Goal: Task Accomplishment & Management: Complete application form

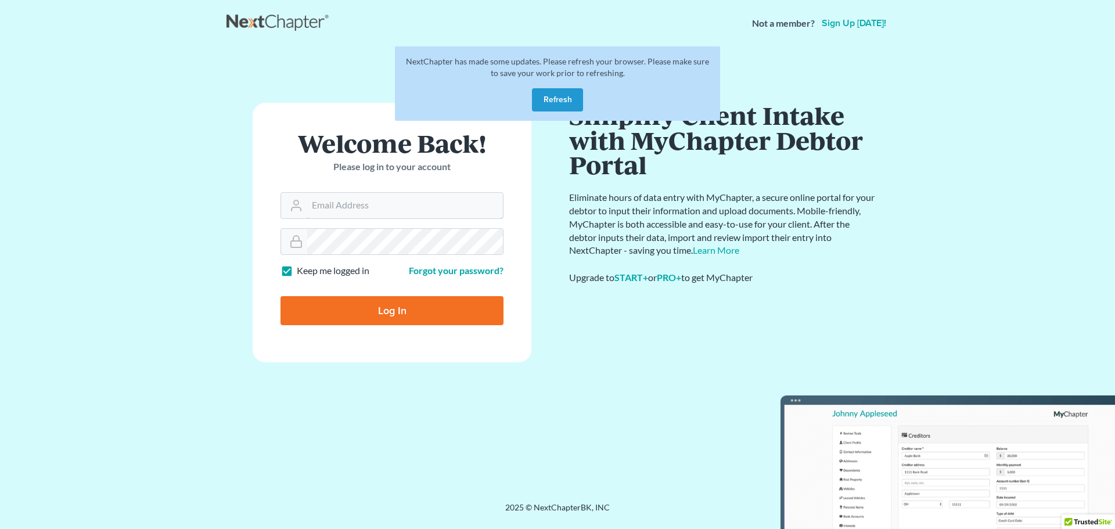
type input "[EMAIL_ADDRESS][DOMAIN_NAME]"
click at [388, 312] on input "Log In" at bounding box center [392, 310] width 223 height 29
type input "Thinking..."
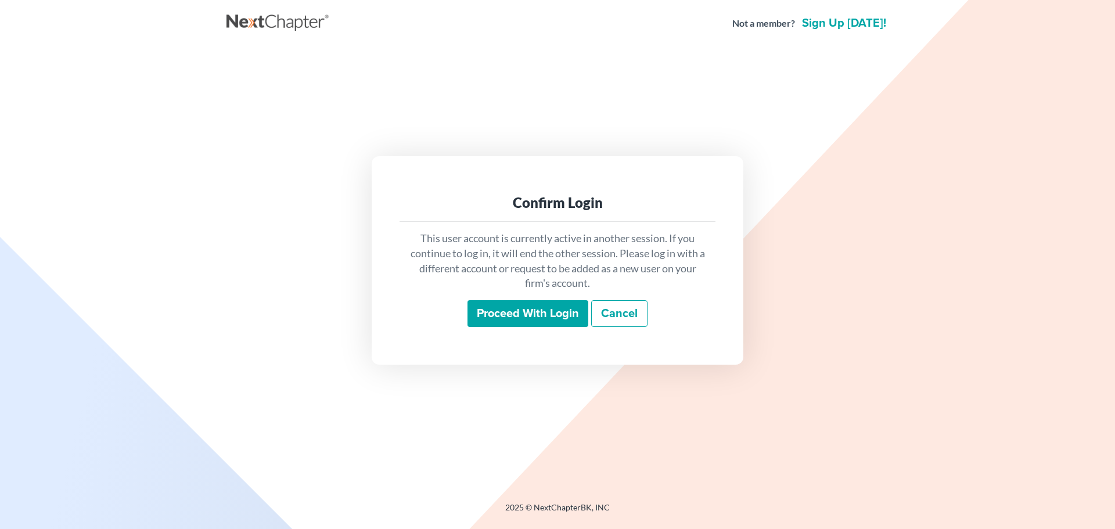
click at [562, 317] on input "Proceed with login" at bounding box center [528, 313] width 121 height 27
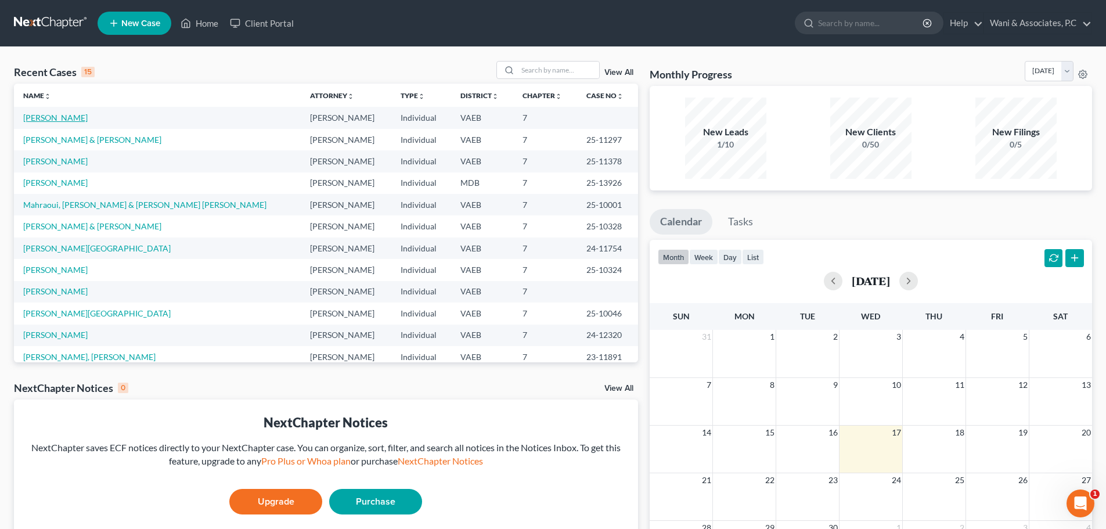
click at [77, 116] on link "Wynder, Brittnie" at bounding box center [55, 118] width 64 height 10
select select "10"
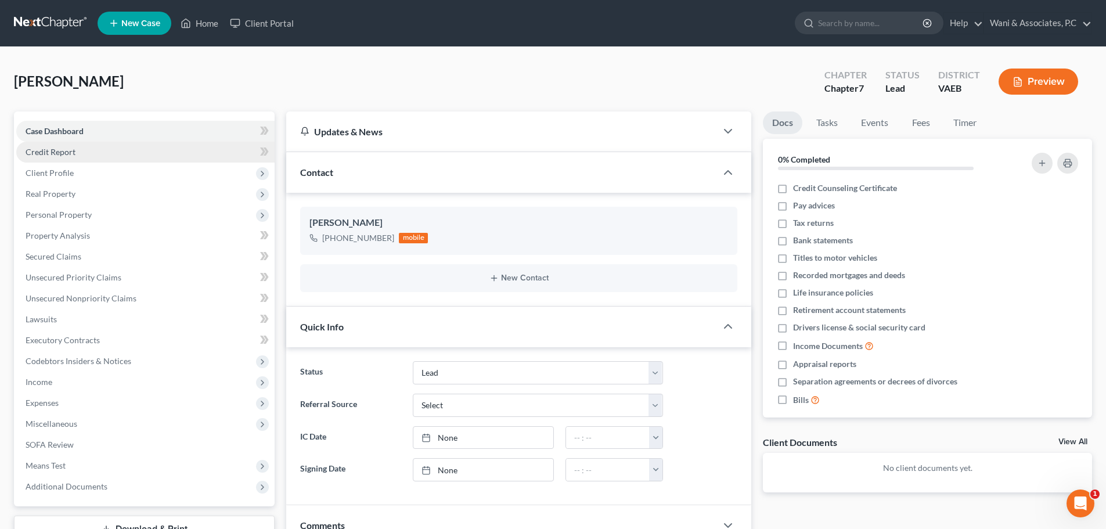
click at [152, 148] on link "Credit Report" at bounding box center [145, 152] width 258 height 21
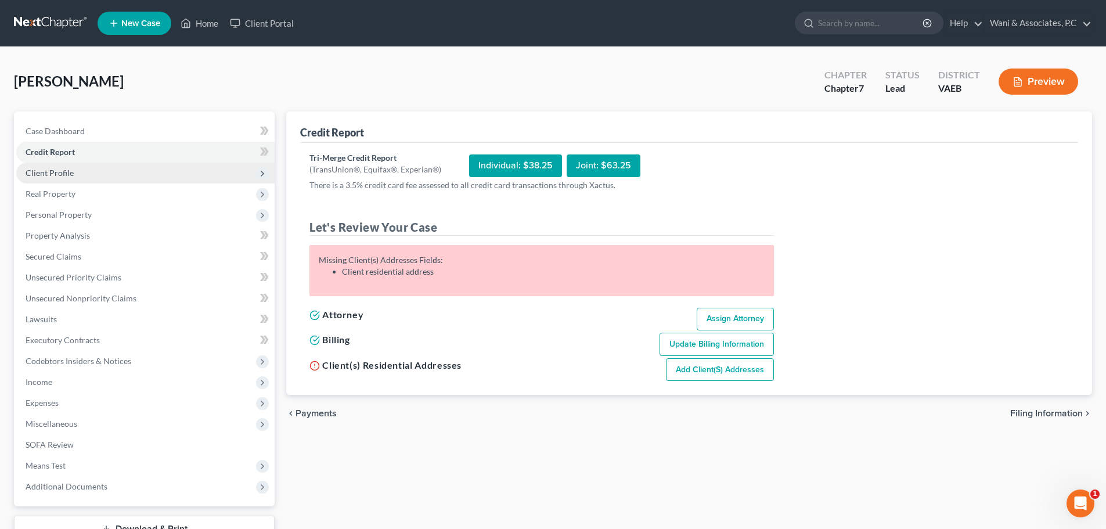
click at [155, 172] on span "Client Profile" at bounding box center [145, 173] width 258 height 21
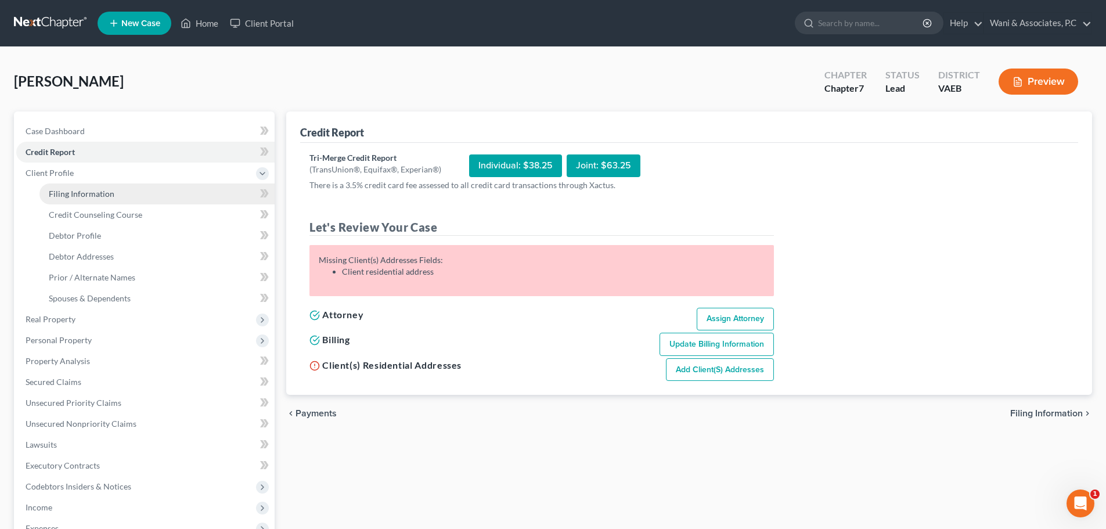
click at [154, 186] on link "Filing Information" at bounding box center [156, 194] width 235 height 21
select select "1"
select select "0"
select select "83"
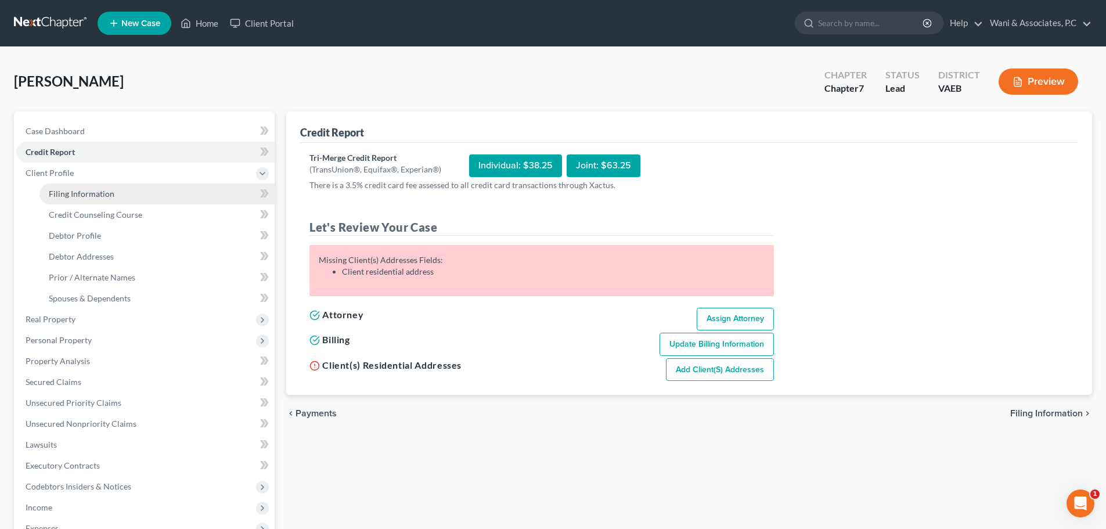
select select "48"
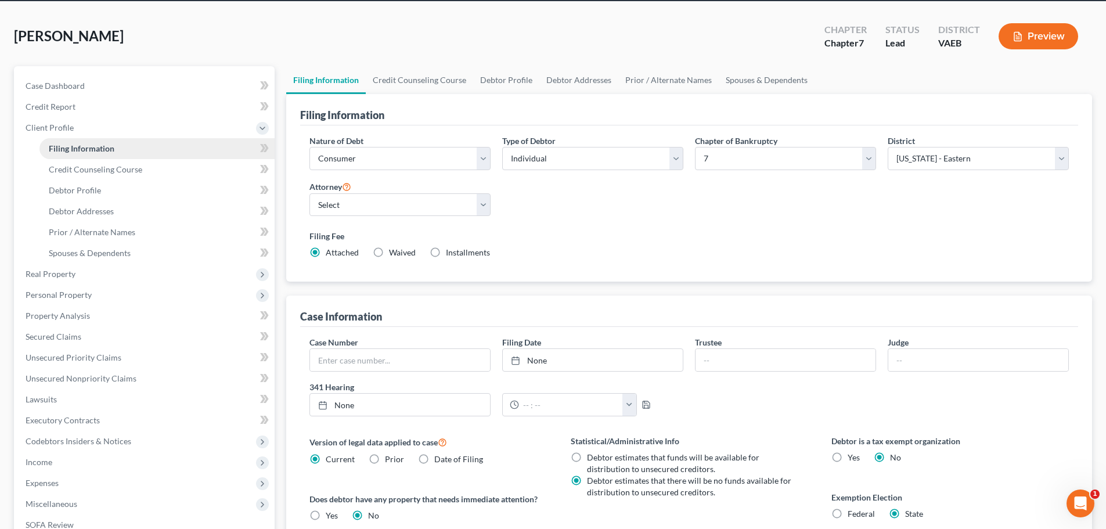
scroll to position [58, 0]
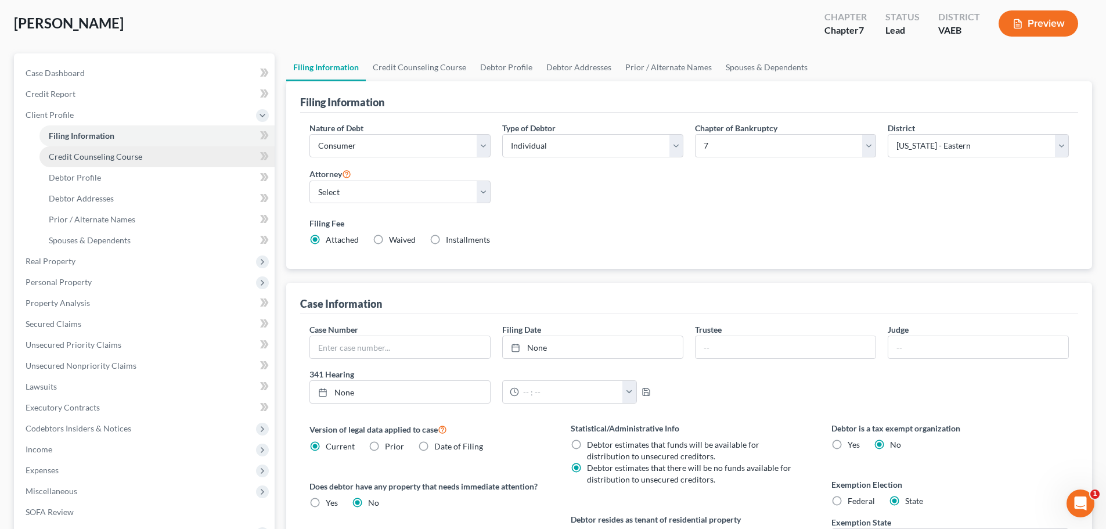
click at [152, 157] on link "Credit Counseling Course" at bounding box center [156, 156] width 235 height 21
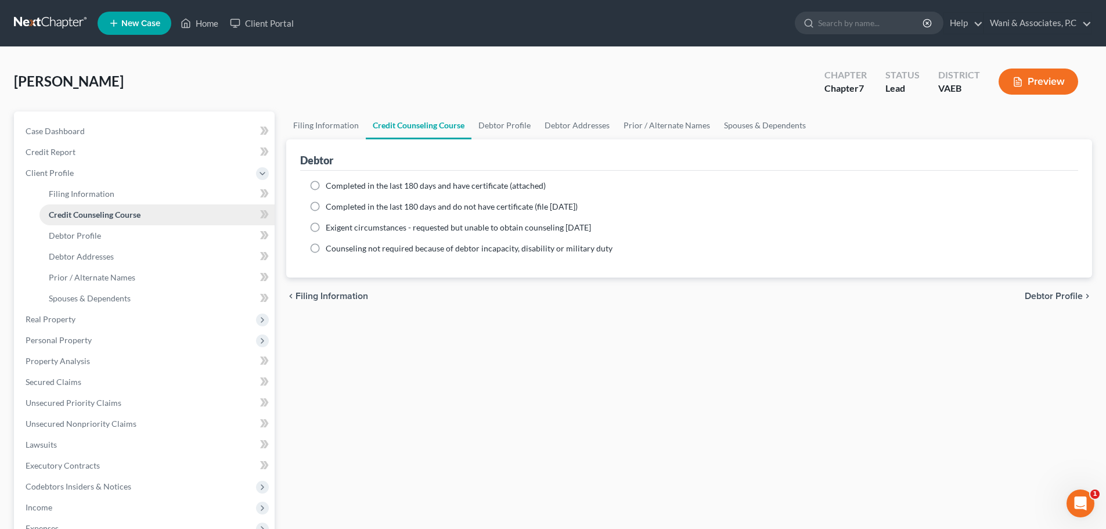
scroll to position [58, 0]
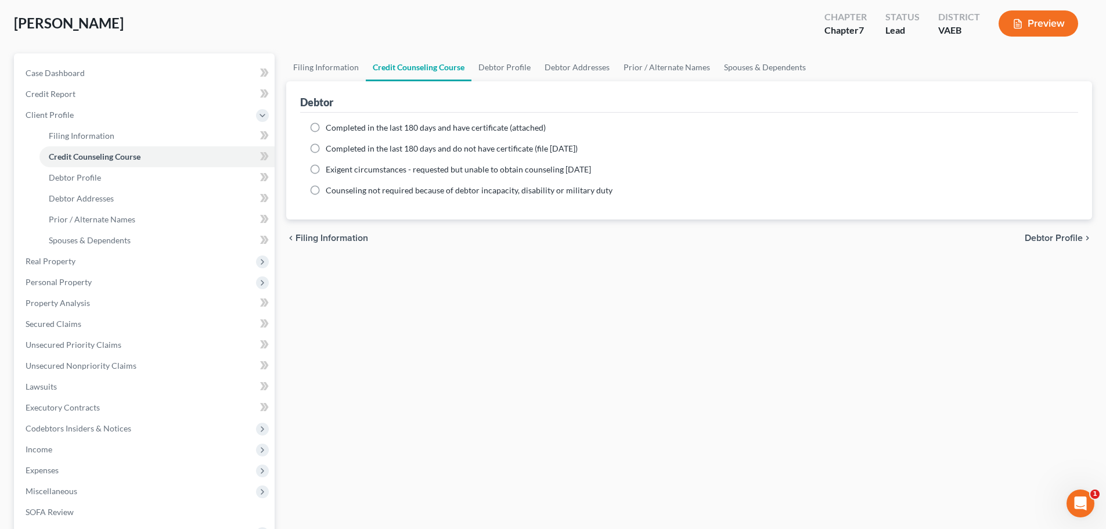
click at [347, 123] on span "Completed in the last 180 days and have certificate (attached)" at bounding box center [436, 128] width 220 height 10
click at [338, 122] on input "Completed in the last 180 days and have certificate (attached)" at bounding box center [334, 126] width 8 height 8
radio input "true"
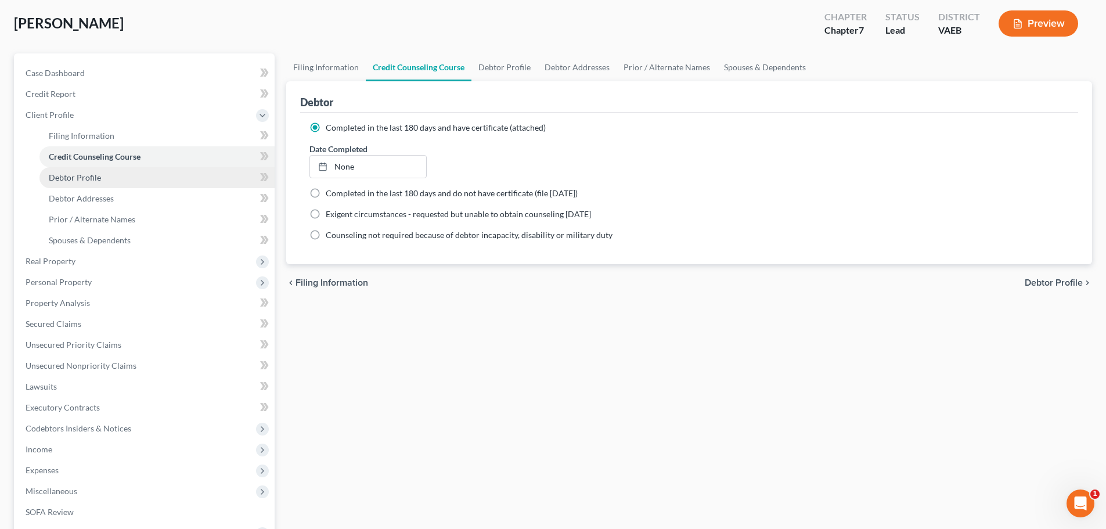
click at [143, 182] on link "Debtor Profile" at bounding box center [156, 177] width 235 height 21
select select "0"
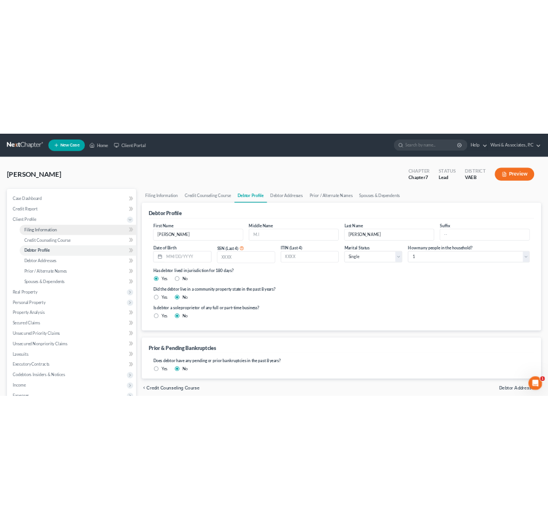
scroll to position [58, 0]
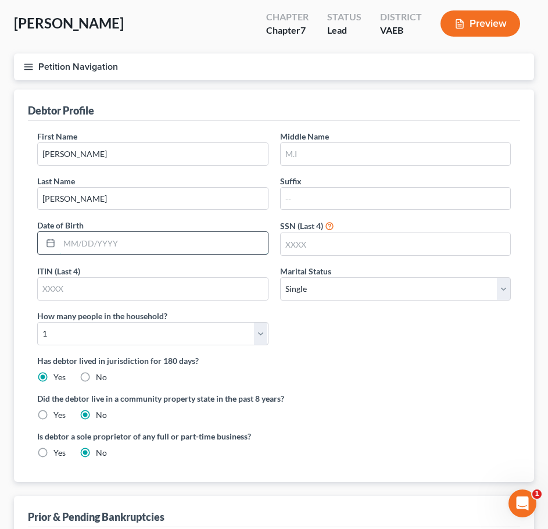
click at [73, 245] on input "text" at bounding box center [163, 243] width 209 height 22
type input "03/31/1988"
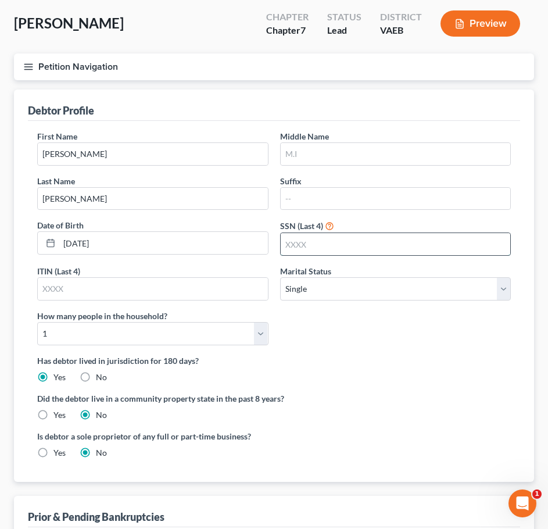
click at [290, 247] on input "text" at bounding box center [396, 244] width 230 height 22
type input "7996"
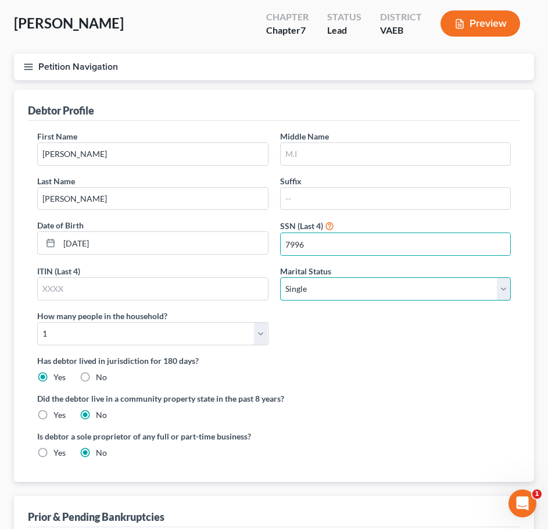
click at [430, 294] on select "Select Single Married Separated Divorced Widowed" at bounding box center [395, 288] width 231 height 23
select select "1"
click at [280, 277] on select "Select Single Married Separated Divorced Widowed" at bounding box center [395, 288] width 231 height 23
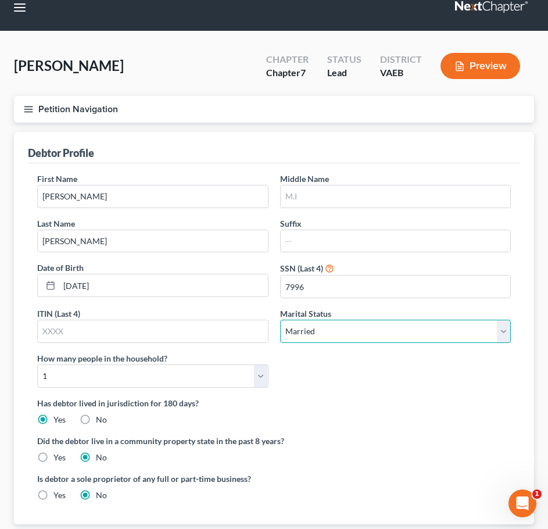
scroll to position [15, 0]
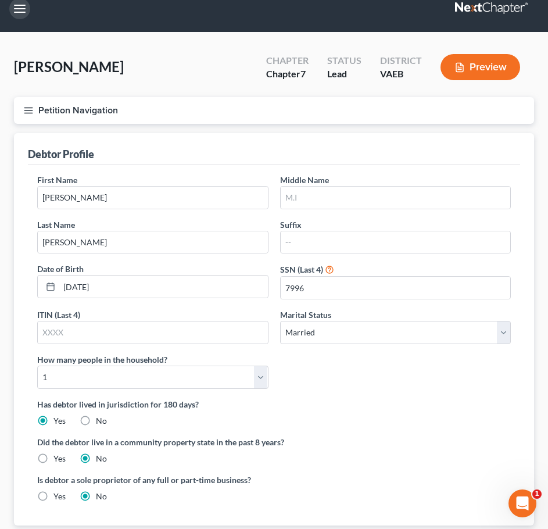
click at [10, 7] on button "button" at bounding box center [19, 8] width 21 height 21
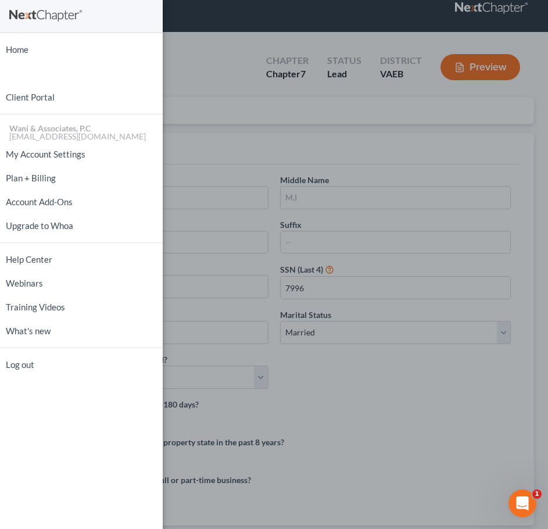
click at [200, 66] on div "Home New Case Client Portal Wani & Associates, P.C wani@wanilaw.com My Account …" at bounding box center [274, 264] width 548 height 529
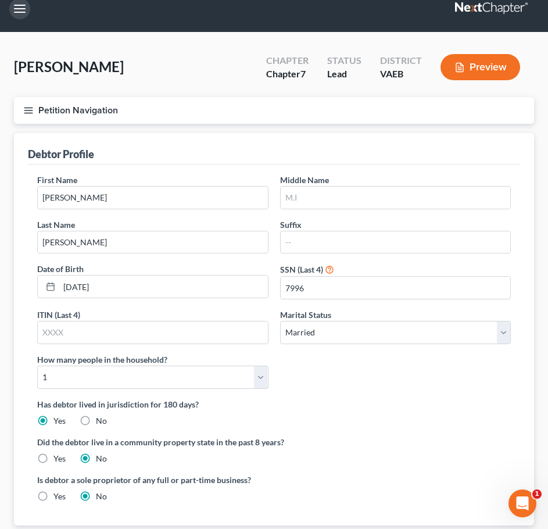
scroll to position [13, 0]
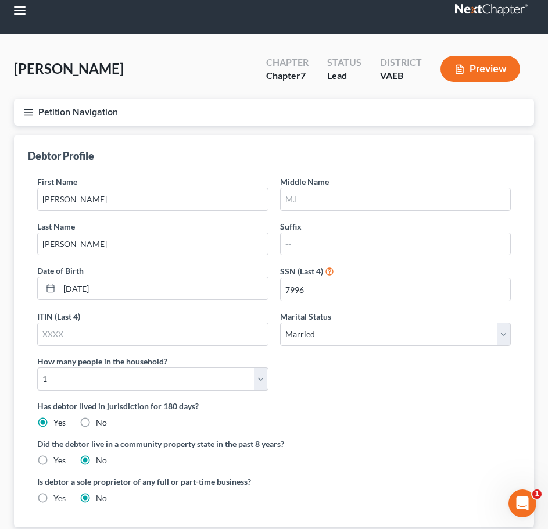
click at [27, 110] on icon "button" at bounding box center [28, 112] width 10 height 10
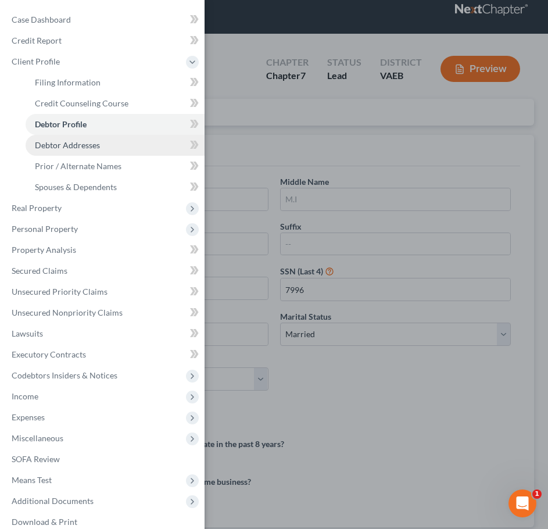
click at [78, 142] on span "Debtor Addresses" at bounding box center [67, 145] width 65 height 10
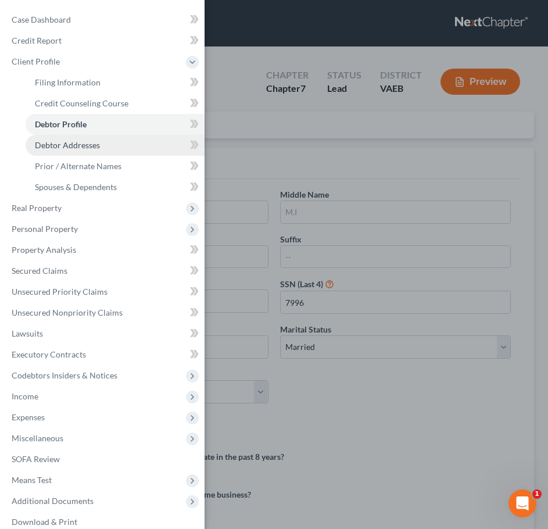
select select "0"
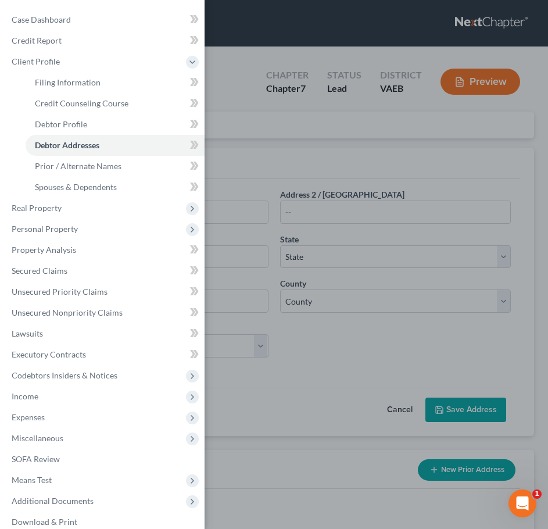
click at [225, 151] on div "Case Dashboard Payments Invoices Payments Payments Credit Report Client Profile" at bounding box center [274, 264] width 548 height 529
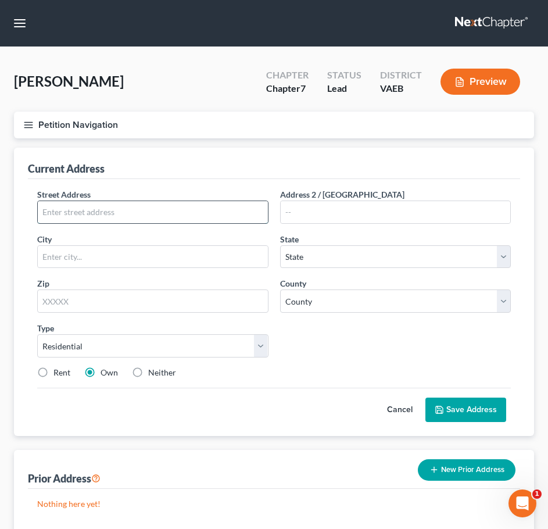
click at [219, 211] on input "text" at bounding box center [153, 212] width 230 height 22
paste input "__________________________________"
type input "_"
type input "2015 Marrimac Dr."
type input "Stafford"
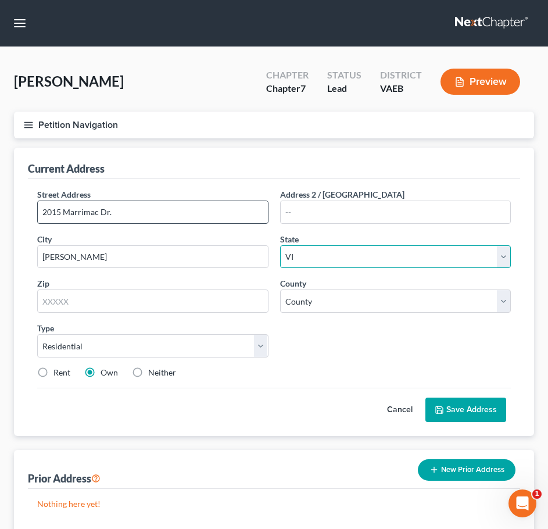
select select "48"
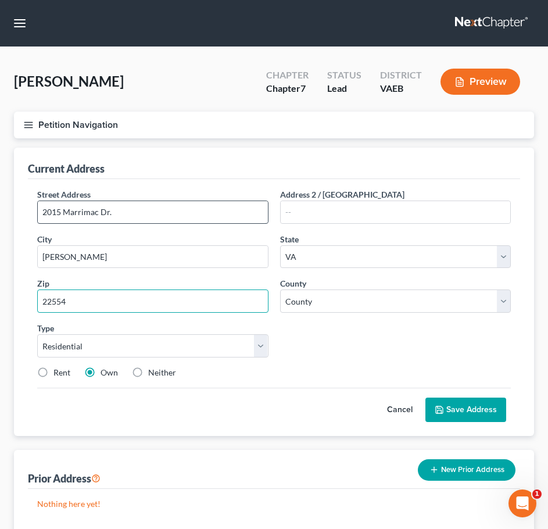
type input "22554"
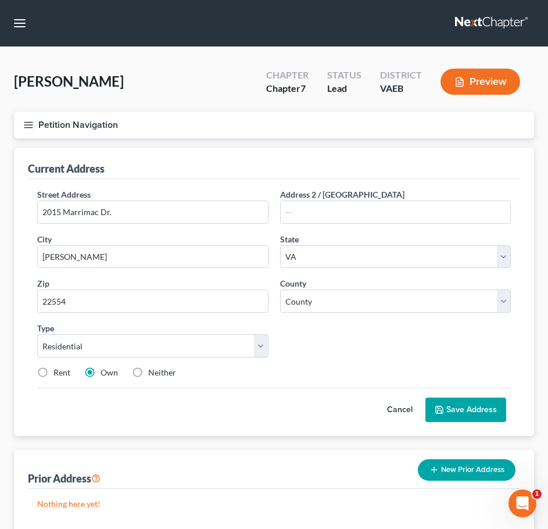
click at [325, 337] on div "Street Address * 2015 Marrimac Dr. Address 2 / PO Box City * Stafford State * S…" at bounding box center [273, 287] width 485 height 199
click at [171, 207] on input "2015 Marrimac Dr." at bounding box center [153, 212] width 230 height 22
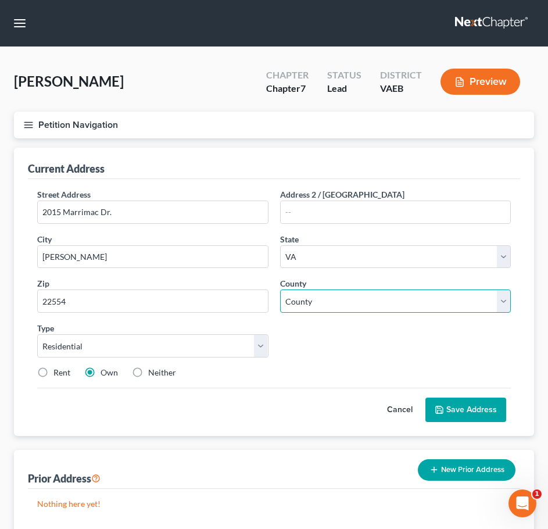
click at [375, 312] on select "County Accomack County Albemarle County Alexandria city Alleghany County Amelia…" at bounding box center [395, 300] width 231 height 23
select select "118"
click at [280, 289] on select "County Accomack County Albemarle County Alexandria city Alleghany County Amelia…" at bounding box center [395, 300] width 231 height 23
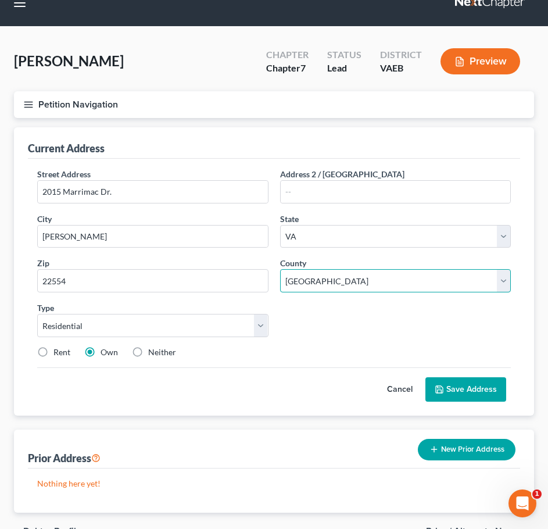
scroll to position [21, 0]
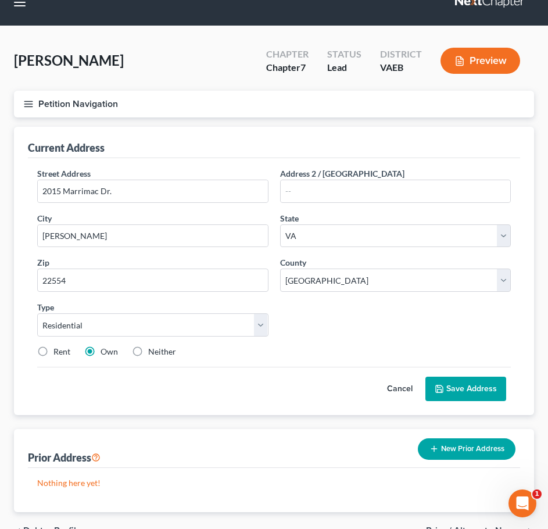
click at [463, 384] on button "Save Address" at bounding box center [465, 388] width 81 height 24
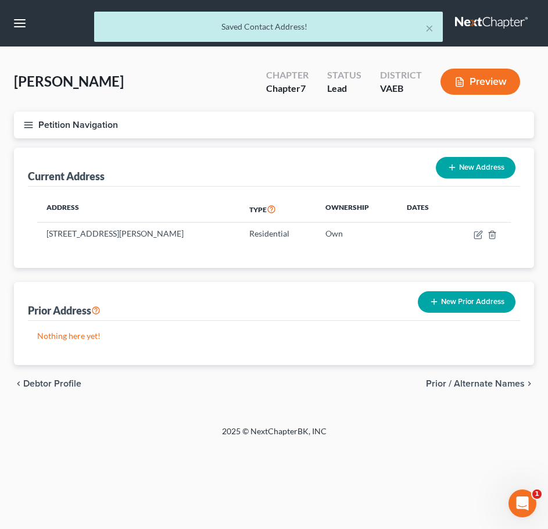
scroll to position [0, 0]
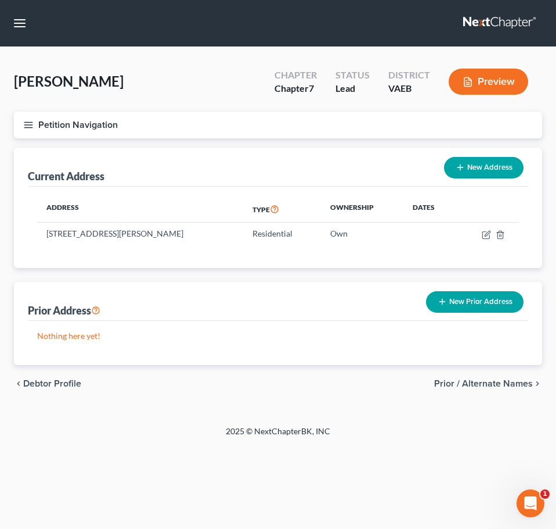
click at [483, 307] on button "New Prior Address" at bounding box center [475, 301] width 98 height 21
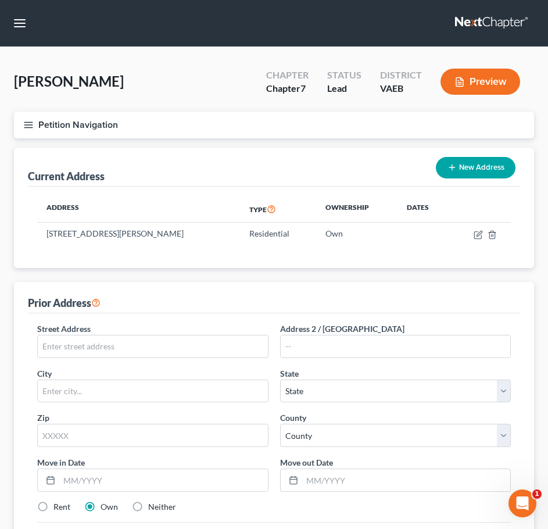
scroll to position [65, 0]
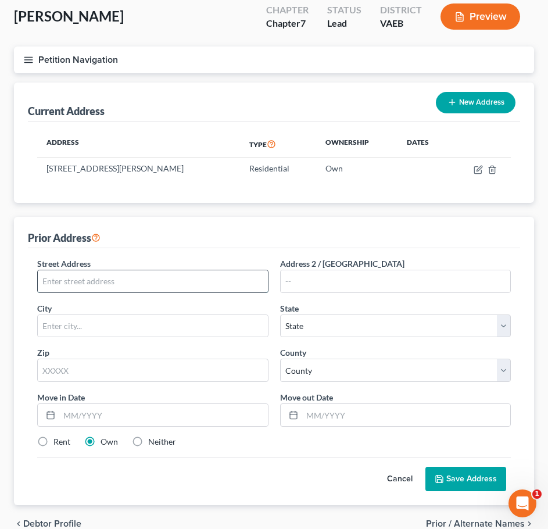
click at [89, 284] on input "text" at bounding box center [153, 281] width 230 height 22
type input "15405 Windsong Ln."
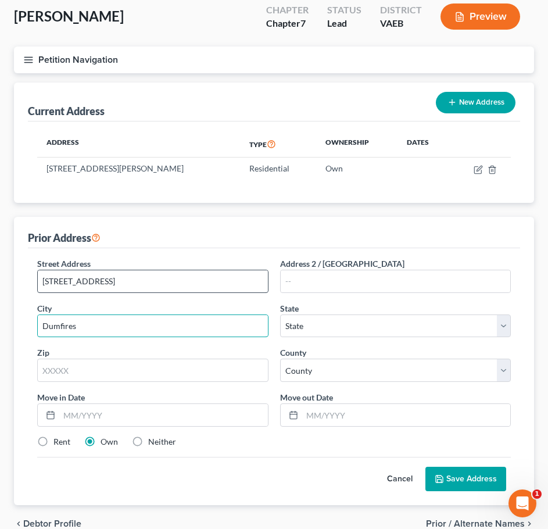
type input "Dumfires"
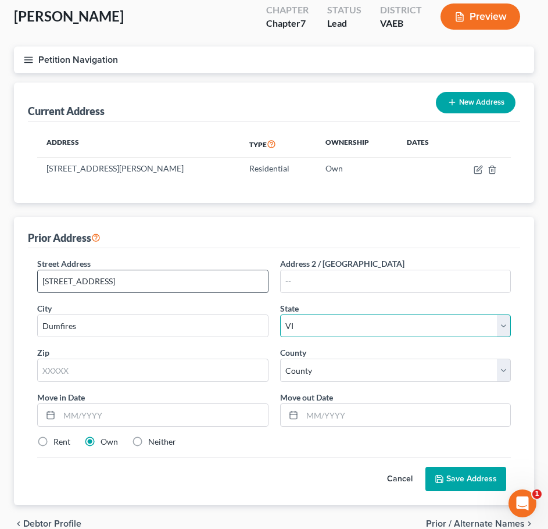
select select "48"
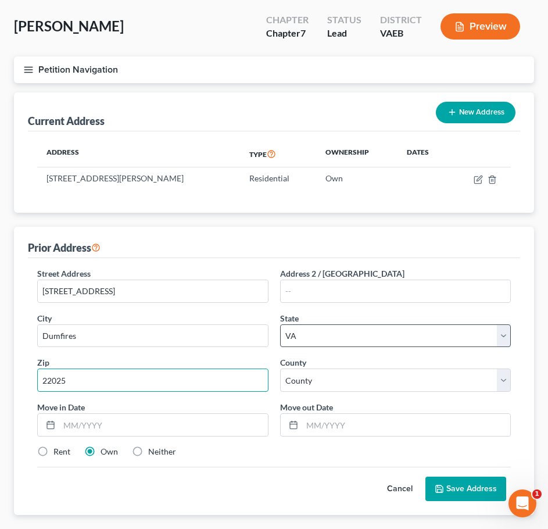
scroll to position [56, 0]
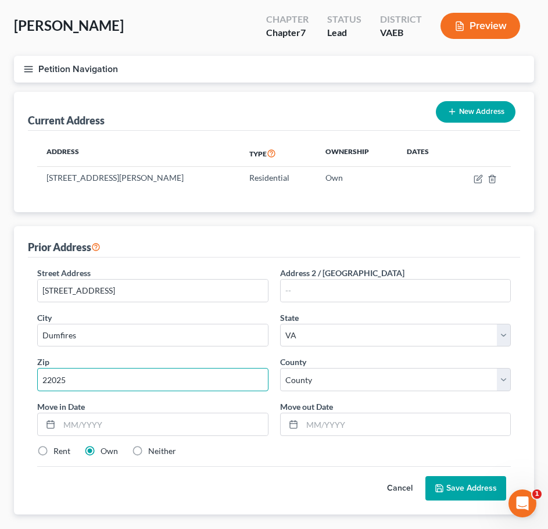
type input "22025"
click at [148, 448] on label "Neither" at bounding box center [162, 451] width 28 height 12
click at [153, 448] on input "Neither" at bounding box center [157, 449] width 8 height 8
radio input "true"
click at [437, 484] on icon at bounding box center [439, 487] width 7 height 7
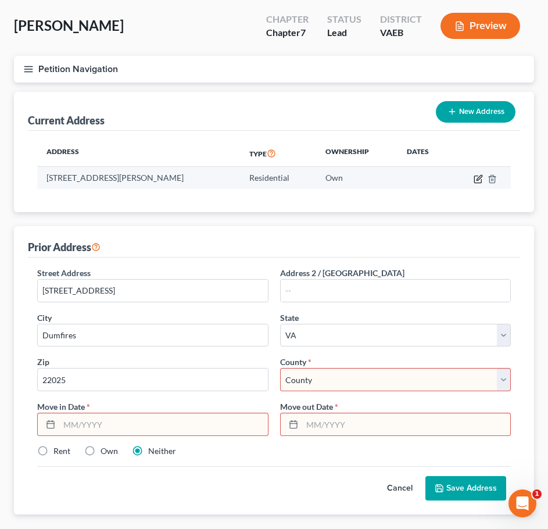
click at [476, 177] on icon "button" at bounding box center [477, 178] width 9 height 9
select select "48"
select select "118"
select select "0"
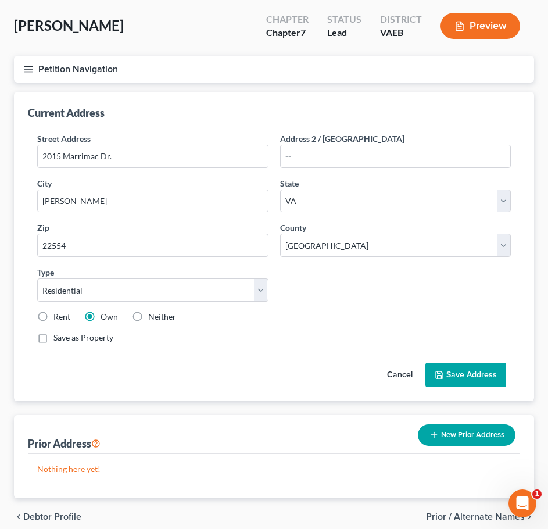
scroll to position [0, 0]
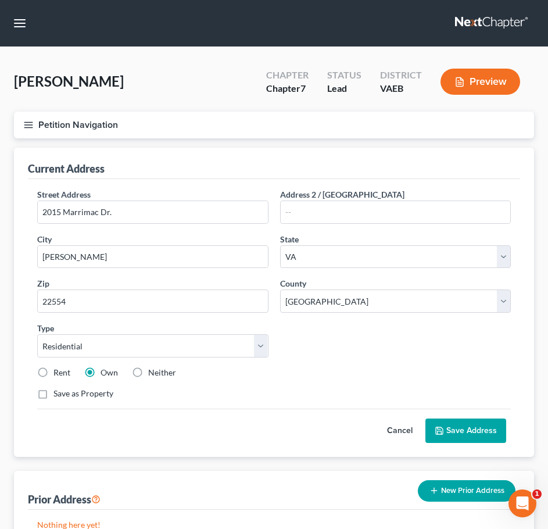
click at [148, 371] on label "Neither" at bounding box center [162, 372] width 28 height 12
click at [153, 371] on input "Neither" at bounding box center [157, 370] width 8 height 8
radio input "true"
click at [53, 375] on label "Rent" at bounding box center [61, 372] width 17 height 12
click at [58, 374] on input "Rent" at bounding box center [62, 370] width 8 height 8
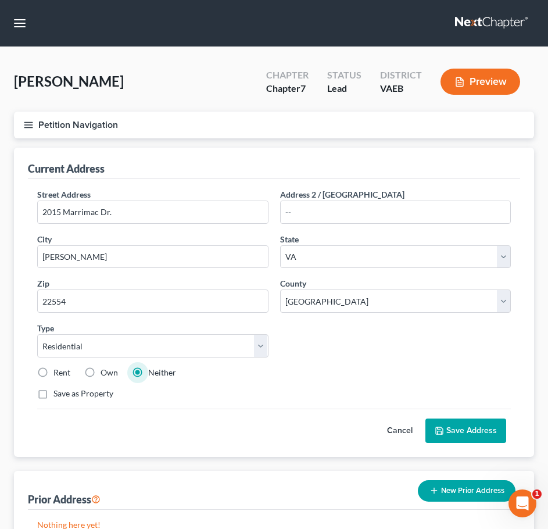
radio input "true"
click at [441, 425] on button "Save Address" at bounding box center [465, 430] width 81 height 24
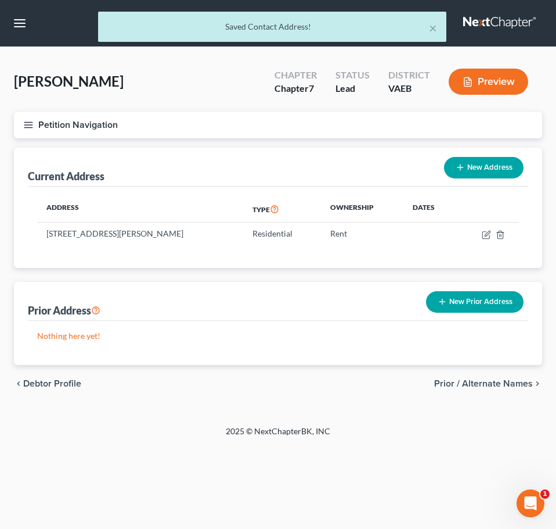
click at [32, 125] on line "button" at bounding box center [28, 125] width 8 height 0
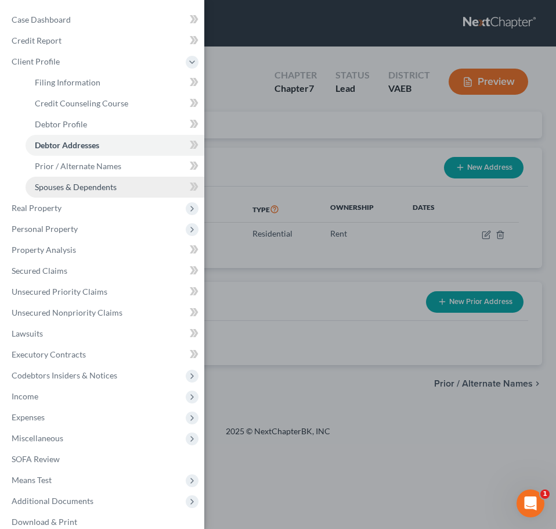
click at [85, 185] on span "Spouses & Dependents" at bounding box center [76, 187] width 82 height 10
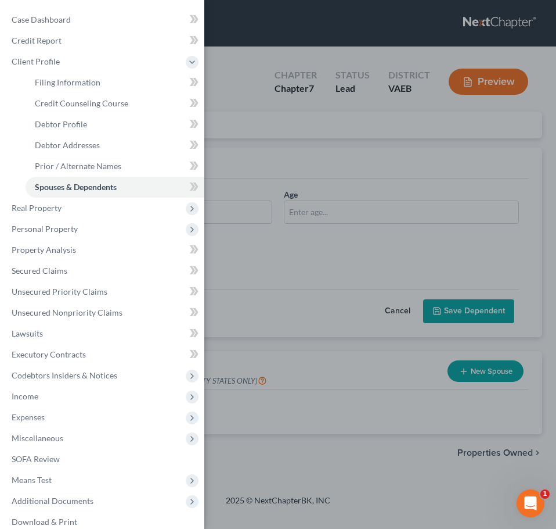
click at [290, 226] on div "Case Dashboard Payments Invoices Payments Payments Credit Report Client Profile" at bounding box center [278, 264] width 556 height 529
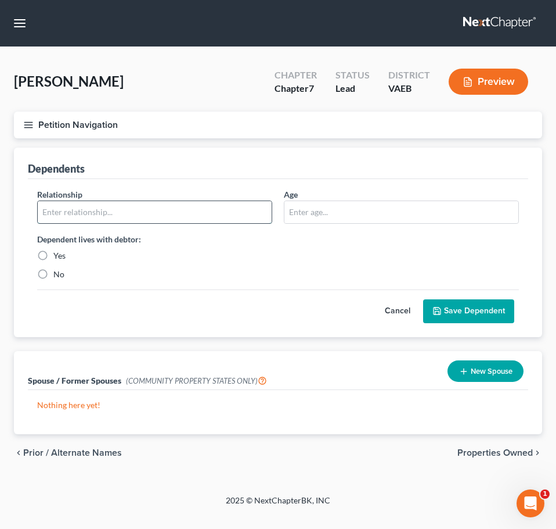
click at [184, 212] on input "text" at bounding box center [155, 212] width 234 height 22
click at [272, 251] on div "Yes" at bounding box center [154, 256] width 235 height 12
click at [203, 215] on input "text" at bounding box center [155, 212] width 234 height 22
type input "Daughter"
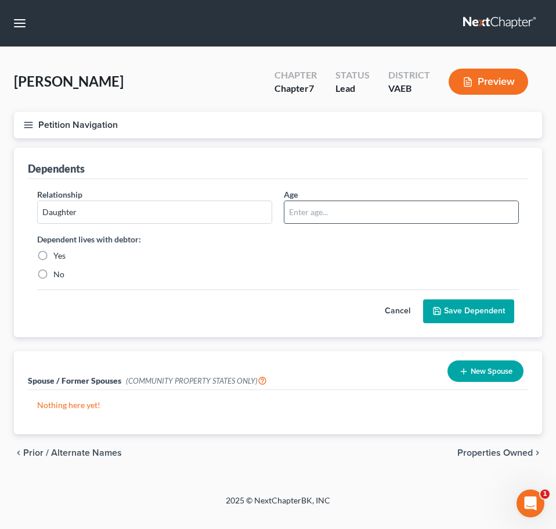
click at [353, 214] on input "text" at bounding box center [402, 212] width 234 height 22
type input "15"
click at [53, 261] on label "Yes" at bounding box center [59, 256] width 12 height 12
click at [58, 257] on input "Yes" at bounding box center [62, 254] width 8 height 8
radio input "true"
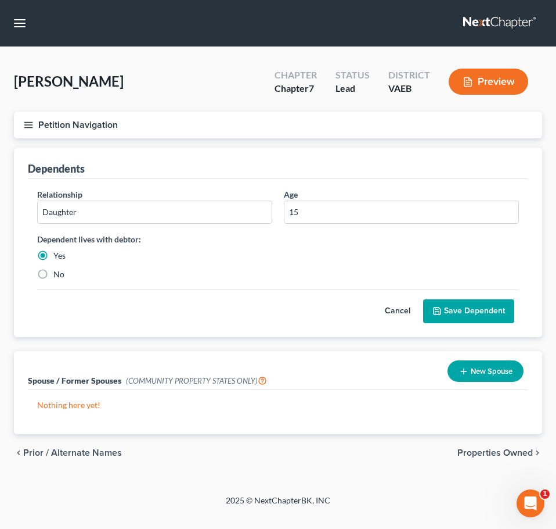
click at [476, 315] on button "Save Dependent" at bounding box center [468, 311] width 91 height 24
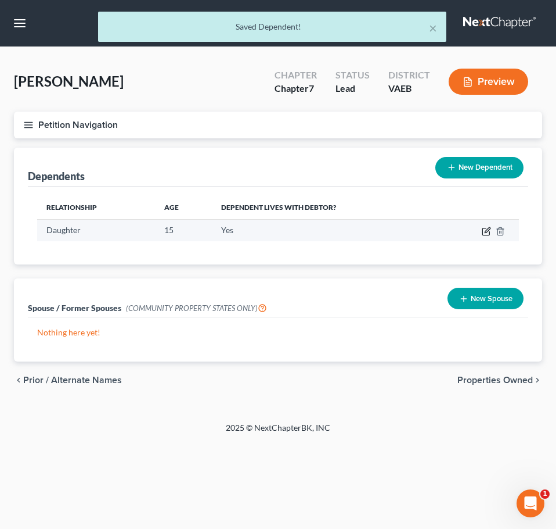
click at [483, 228] on icon "button" at bounding box center [486, 231] width 9 height 9
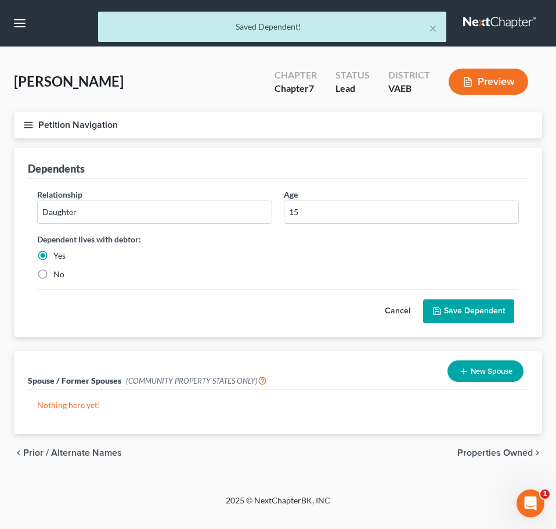
click at [464, 311] on button "Save Dependent" at bounding box center [468, 311] width 91 height 24
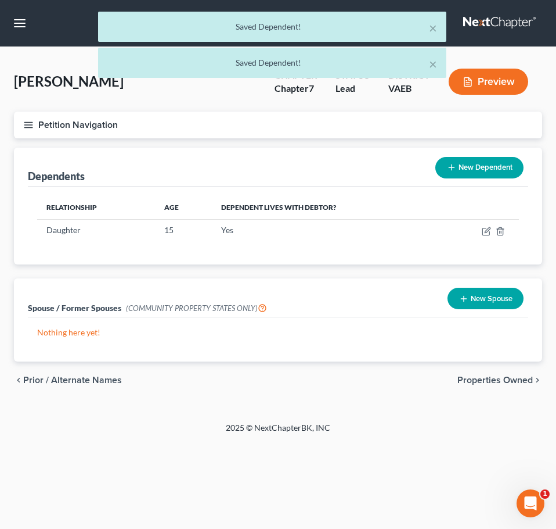
click at [477, 172] on button "New Dependent" at bounding box center [480, 167] width 88 height 21
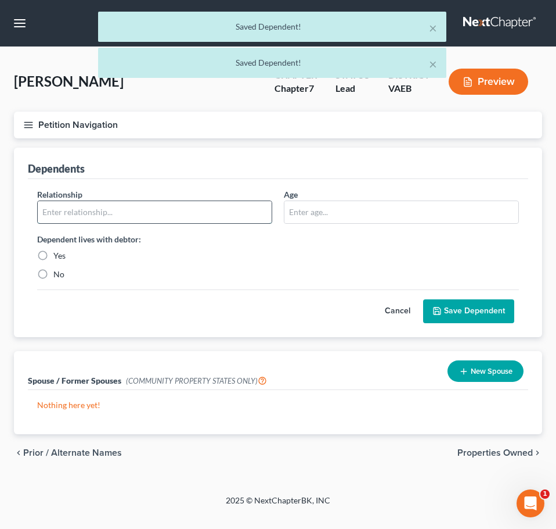
click at [169, 207] on input "text" at bounding box center [155, 212] width 234 height 22
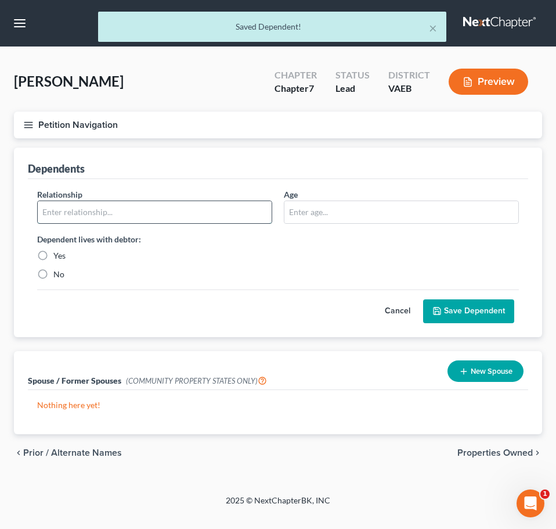
type input "Son"
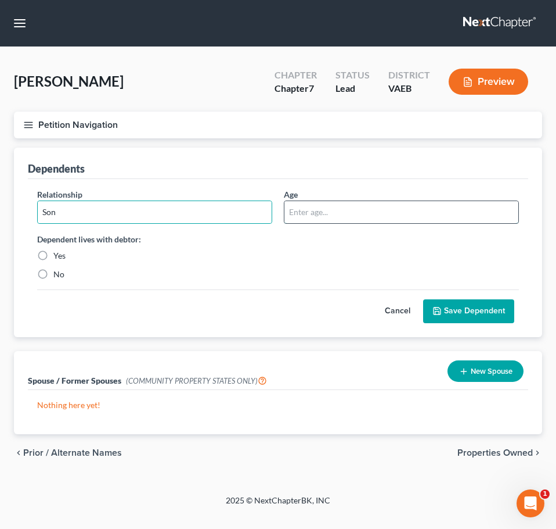
click at [343, 222] on input "text" at bounding box center [402, 212] width 234 height 22
type input "3"
click at [53, 253] on label "Yes" at bounding box center [59, 256] width 12 height 12
click at [58, 253] on input "Yes" at bounding box center [62, 254] width 8 height 8
radio input "true"
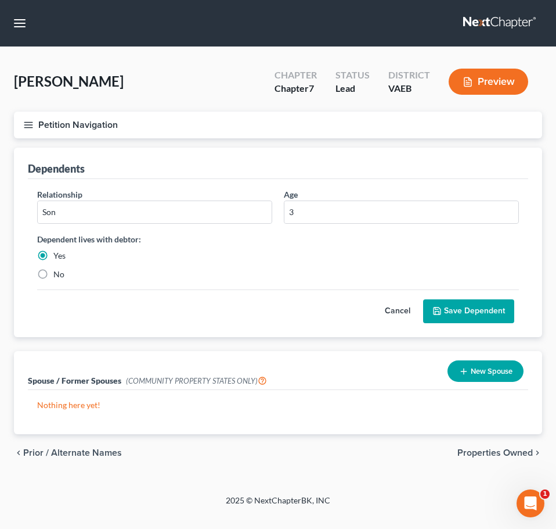
click at [477, 306] on button "Save Dependent" at bounding box center [468, 311] width 91 height 24
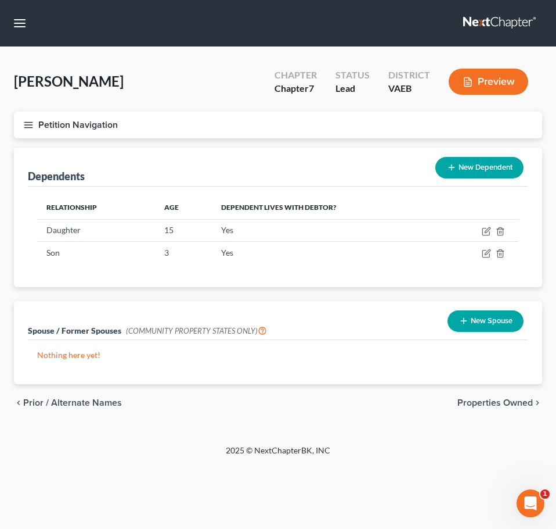
click at [28, 117] on button "Petition Navigation" at bounding box center [278, 125] width 529 height 27
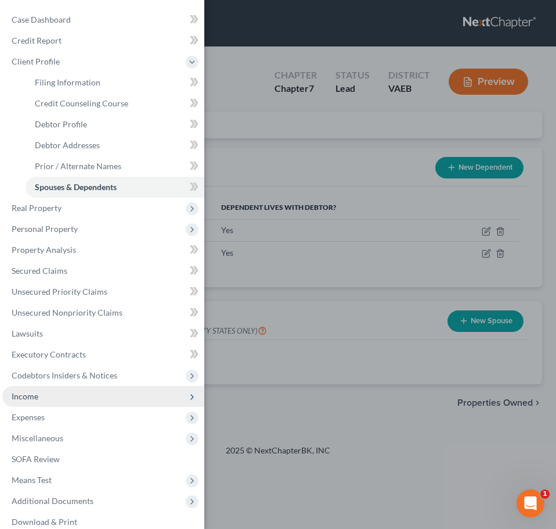
click at [113, 391] on span "Income" at bounding box center [103, 396] width 202 height 21
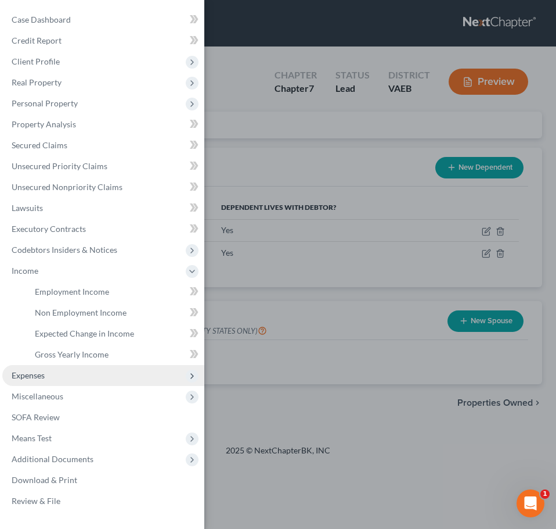
click at [107, 376] on span "Expenses" at bounding box center [103, 375] width 202 height 21
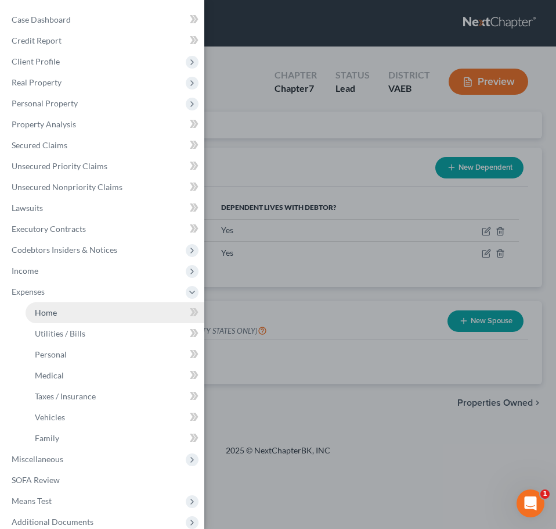
click at [116, 318] on link "Home" at bounding box center [115, 312] width 179 height 21
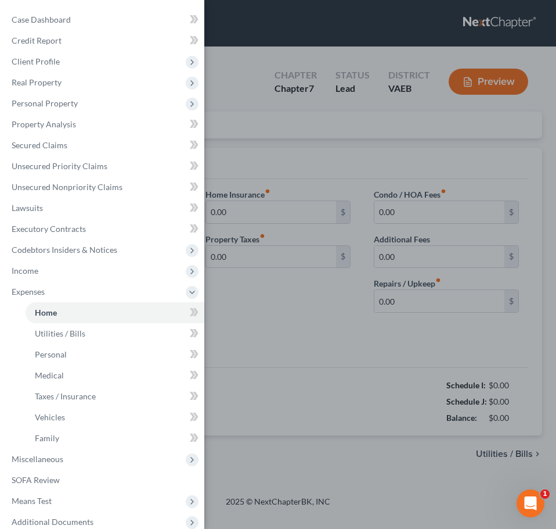
click at [312, 310] on div "Case Dashboard Payments Invoices Payments Payments Credit Report Client Profile" at bounding box center [278, 264] width 556 height 529
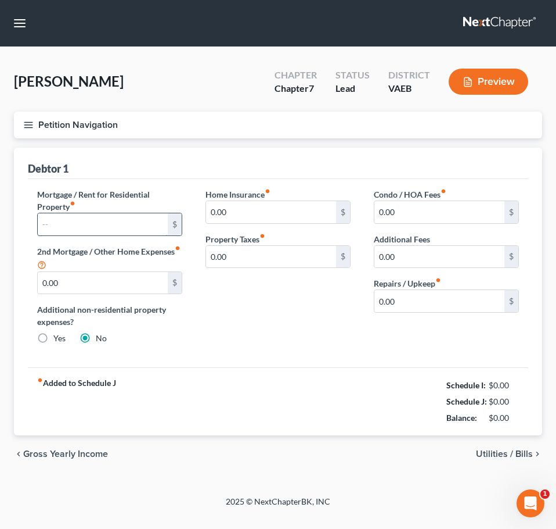
click at [152, 229] on input "text" at bounding box center [103, 224] width 130 height 22
type input "2,034"
click at [296, 329] on div "Home Insurance fiber_manual_record 0.00 $ Property Taxes fiber_manual_record 0.…" at bounding box center [278, 271] width 168 height 166
click at [22, 125] on button "Petition Navigation" at bounding box center [278, 125] width 529 height 27
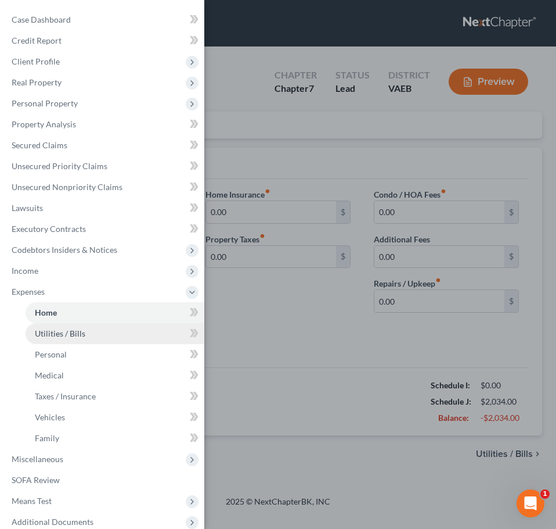
click at [77, 328] on span "Utilities / Bills" at bounding box center [60, 333] width 51 height 10
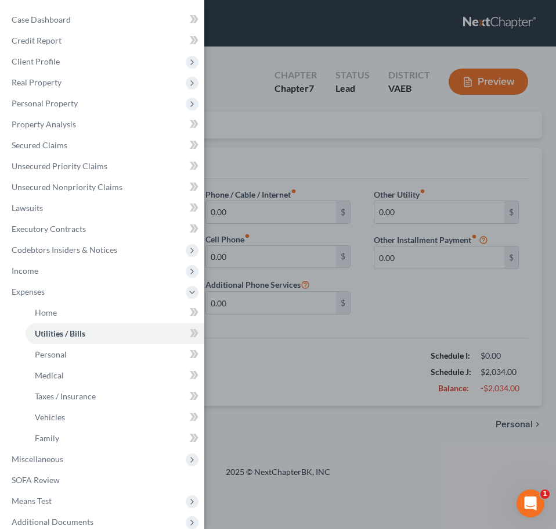
click at [285, 325] on div "Case Dashboard Payments Invoices Payments Payments Credit Report Client Profile" at bounding box center [278, 264] width 556 height 529
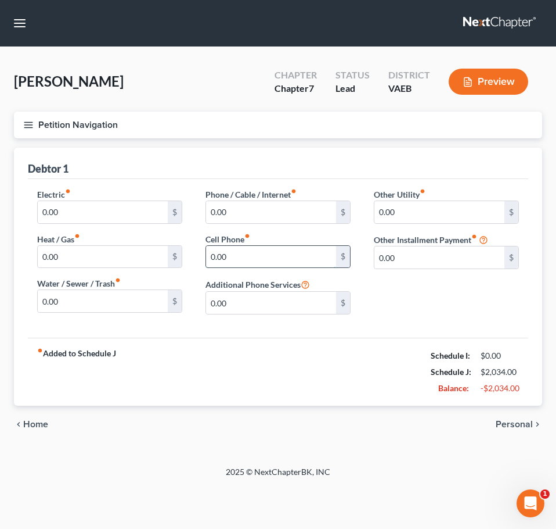
click at [261, 257] on input "0.00" at bounding box center [271, 257] width 130 height 22
type input "300"
click at [246, 219] on input "0.00" at bounding box center [271, 212] width 130 height 22
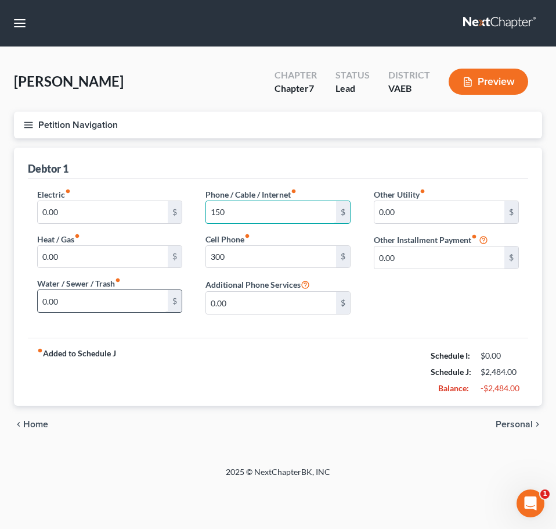
type input "150"
click at [102, 297] on input "0.00" at bounding box center [103, 301] width 130 height 22
type input "120"
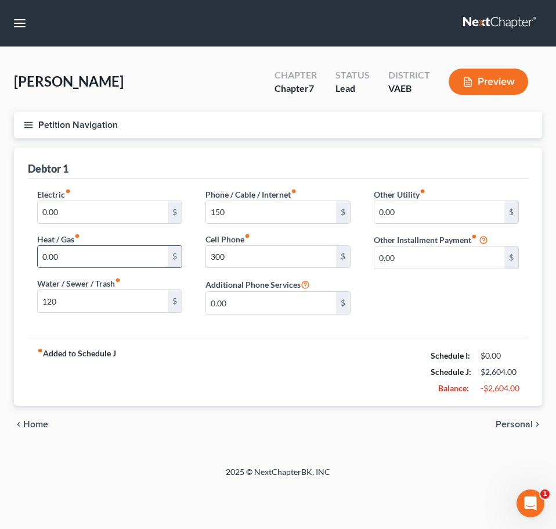
click at [99, 257] on input "0.00" at bounding box center [103, 257] width 130 height 22
type input "150"
click at [31, 128] on icon "button" at bounding box center [28, 125] width 10 height 10
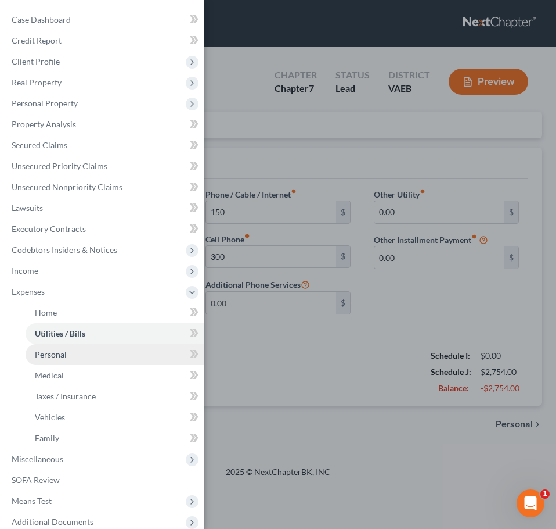
click at [103, 354] on link "Personal" at bounding box center [115, 354] width 179 height 21
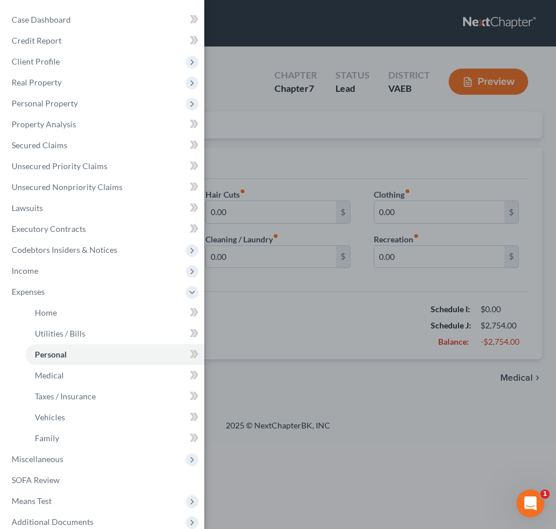
click at [293, 337] on div "Case Dashboard Payments Invoices Payments Payments Credit Report Client Profile" at bounding box center [278, 264] width 556 height 529
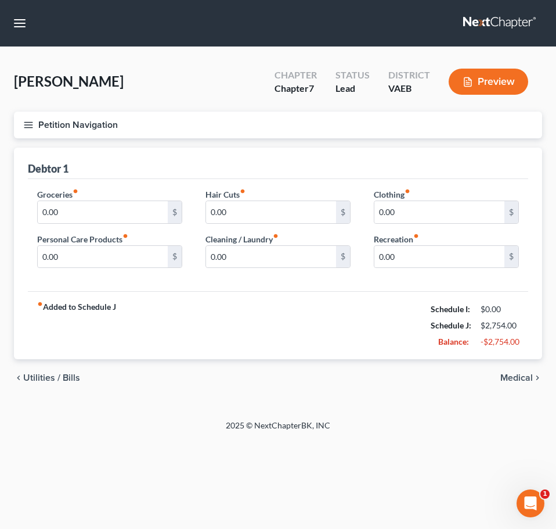
click at [150, 224] on div "Groceries fiber_manual_record 0.00 $ Personal Care Products fiber_manual_record…" at bounding box center [110, 232] width 168 height 89
click at [128, 214] on input "0.00" at bounding box center [103, 212] width 130 height 22
type input "300"
click at [121, 254] on input "0.00" at bounding box center [103, 257] width 130 height 22
type input "100"
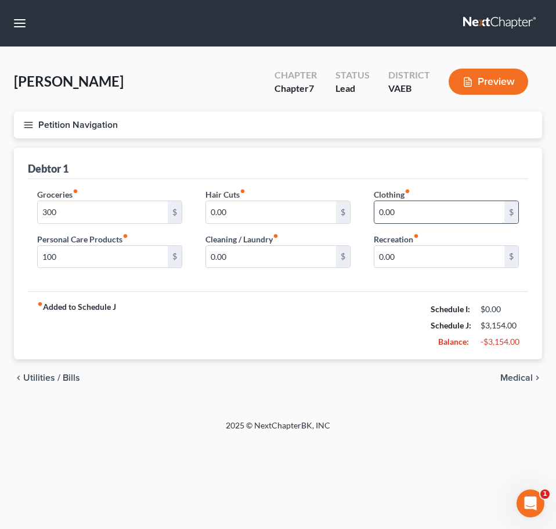
click at [384, 216] on input "0.00" at bounding box center [440, 212] width 130 height 22
type input "200"
click at [426, 277] on div "Clothing fiber_manual_record 200 $ Recreation fiber_manual_record 0.00 $" at bounding box center [446, 232] width 168 height 89
click at [411, 260] on input "0.00" at bounding box center [440, 257] width 130 height 22
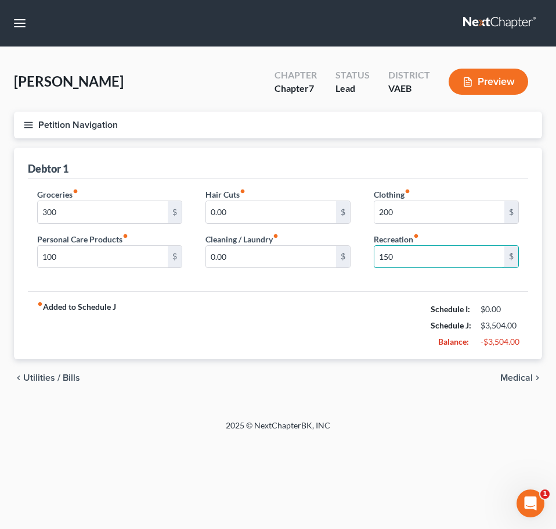
type input "150"
click at [354, 287] on div "Groceries fiber_manual_record 300 $ Personal Care Products fiber_manual_record …" at bounding box center [278, 235] width 501 height 113
click at [26, 125] on line "button" at bounding box center [28, 125] width 8 height 0
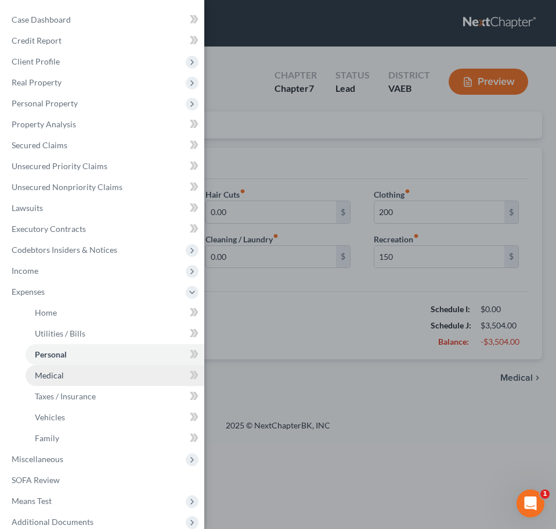
click at [88, 369] on link "Medical" at bounding box center [115, 375] width 179 height 21
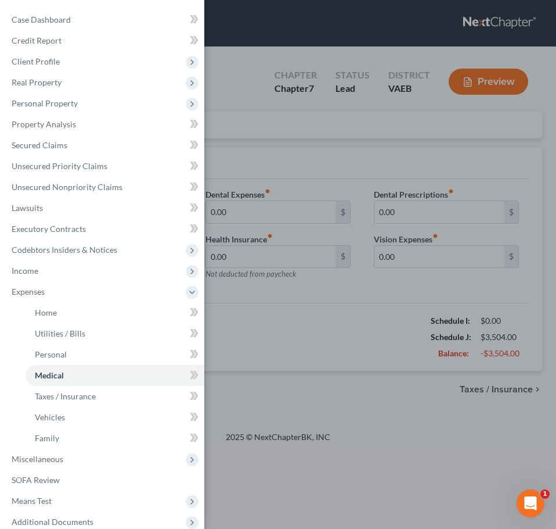
click at [292, 335] on div "Case Dashboard Payments Invoices Payments Payments Credit Report Client Profile" at bounding box center [278, 264] width 556 height 529
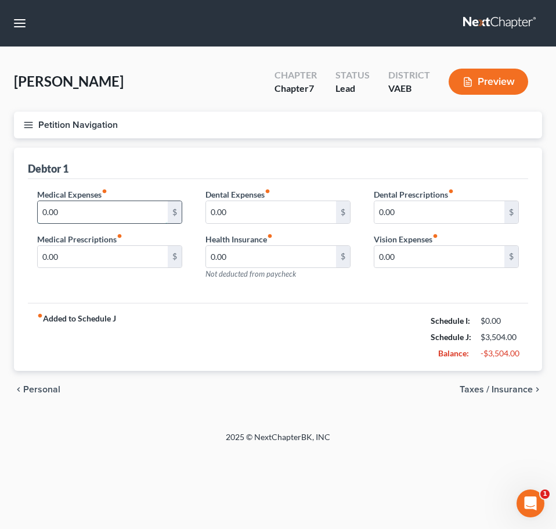
click at [80, 216] on input "0.00" at bounding box center [103, 212] width 130 height 22
type input "50"
click at [215, 203] on input "0.00" at bounding box center [271, 212] width 130 height 22
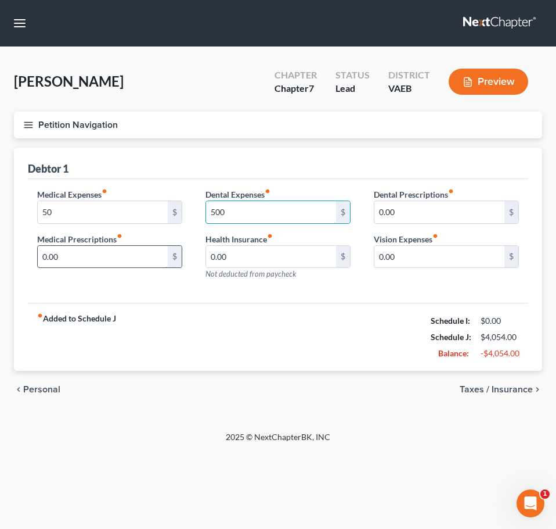
type input "500"
click at [120, 250] on input "0.00" at bounding box center [103, 257] width 130 height 22
type input "5"
type input "50"
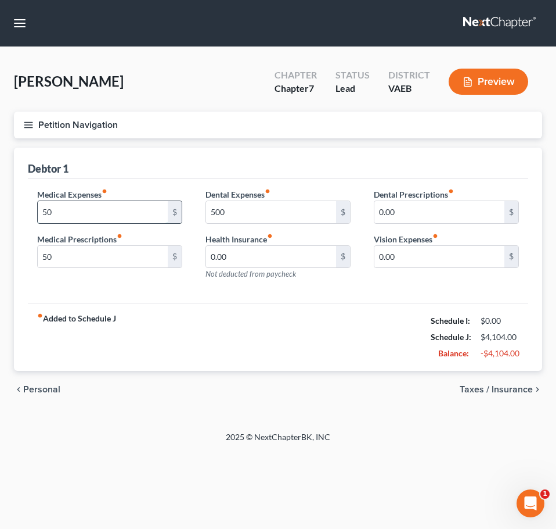
click at [118, 214] on input "50" at bounding box center [103, 212] width 130 height 22
type input "100"
click at [221, 289] on div "Dental Expenses fiber_manual_record 500 $ Health Insurance fiber_manual_record …" at bounding box center [278, 238] width 168 height 101
click at [28, 130] on icon "button" at bounding box center [28, 125] width 10 height 10
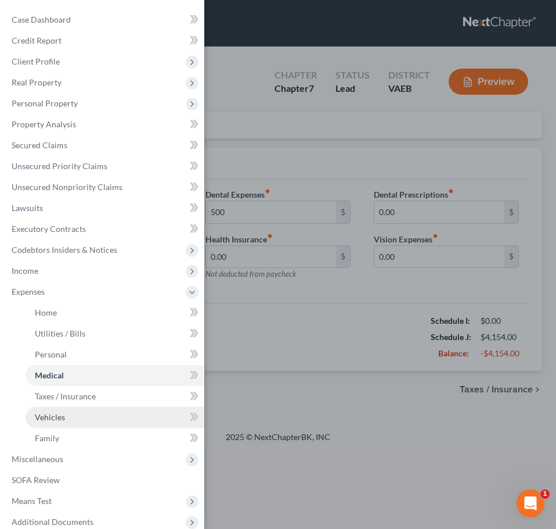
click at [82, 418] on link "Vehicles" at bounding box center [115, 417] width 179 height 21
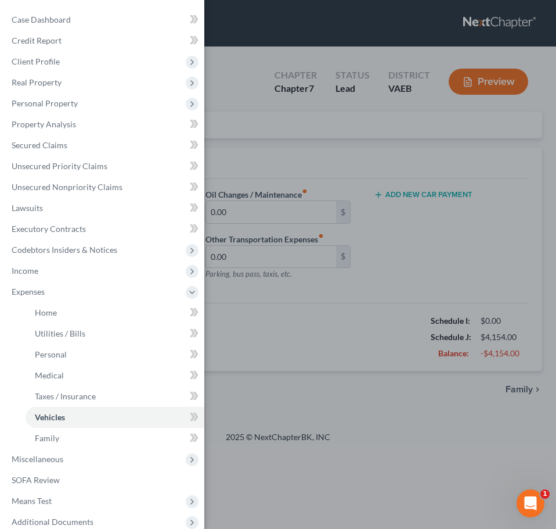
click at [281, 360] on div "Case Dashboard Payments Invoices Payments Payments Credit Report Client Profile" at bounding box center [278, 264] width 556 height 529
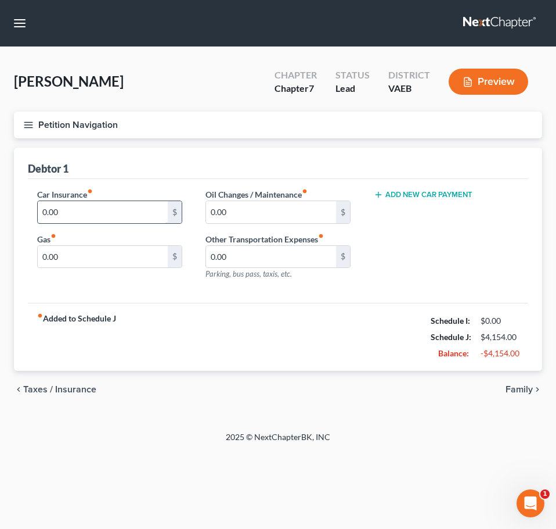
click at [136, 220] on input "0.00" at bounding box center [103, 212] width 130 height 22
type input "350"
click at [238, 300] on div "Car Insurance fiber_manual_record 350 $ Gas fiber_manual_record 0.00 $ Oil Chan…" at bounding box center [278, 241] width 501 height 124
click at [23, 121] on button "Petition Navigation" at bounding box center [278, 125] width 529 height 27
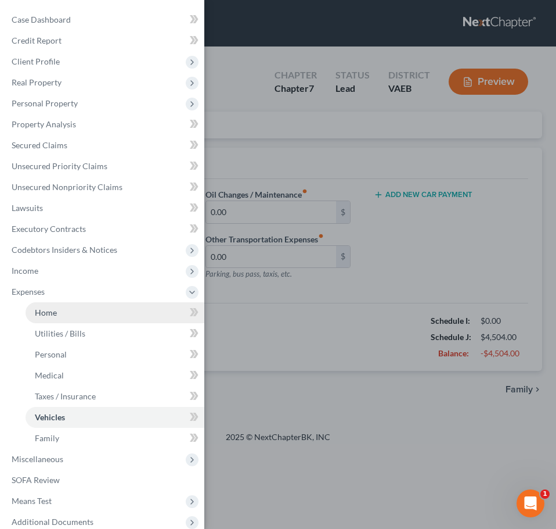
click at [72, 315] on link "Home" at bounding box center [115, 312] width 179 height 21
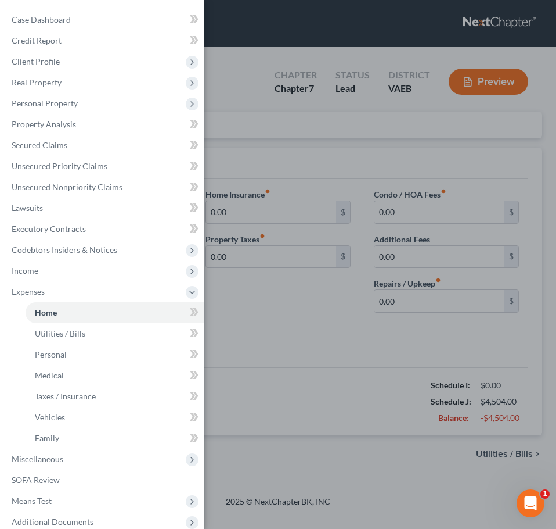
click at [315, 329] on div "Case Dashboard Payments Invoices Payments Payments Credit Report Client Profile" at bounding box center [278, 264] width 556 height 529
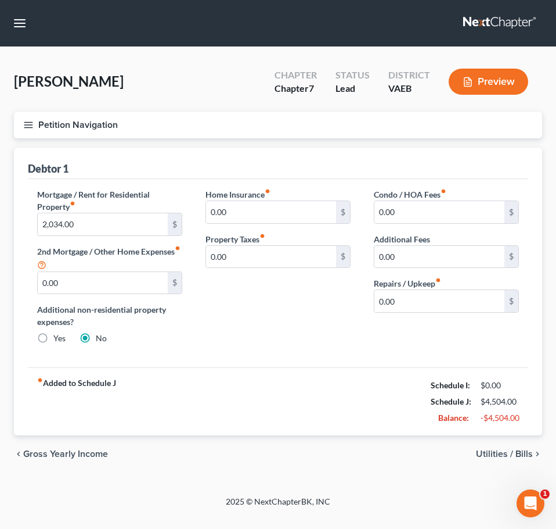
click at [36, 124] on button "Petition Navigation" at bounding box center [278, 125] width 529 height 27
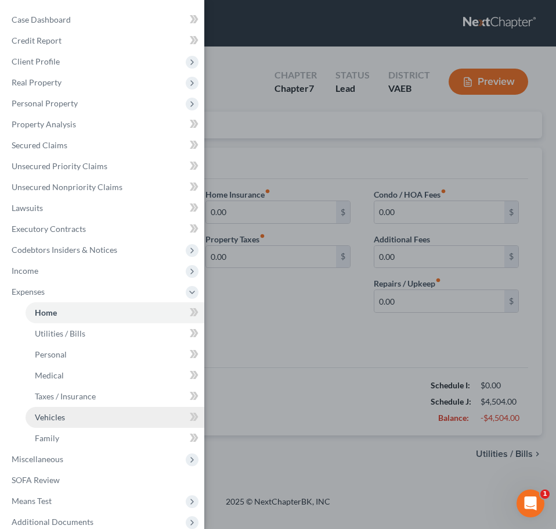
click at [73, 416] on link "Vehicles" at bounding box center [115, 417] width 179 height 21
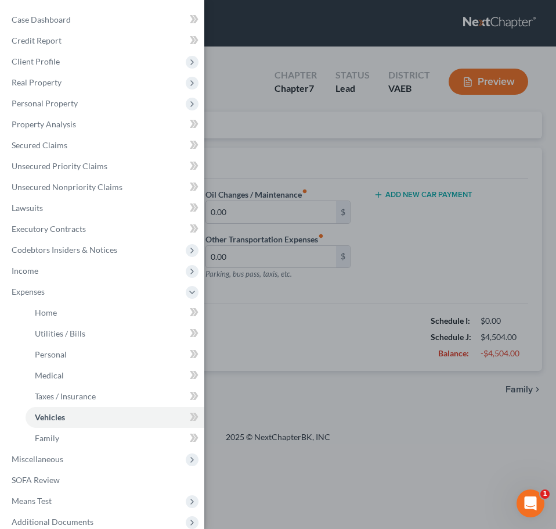
click at [308, 368] on div "Case Dashboard Payments Invoices Payments Payments Credit Report Client Profile" at bounding box center [278, 264] width 556 height 529
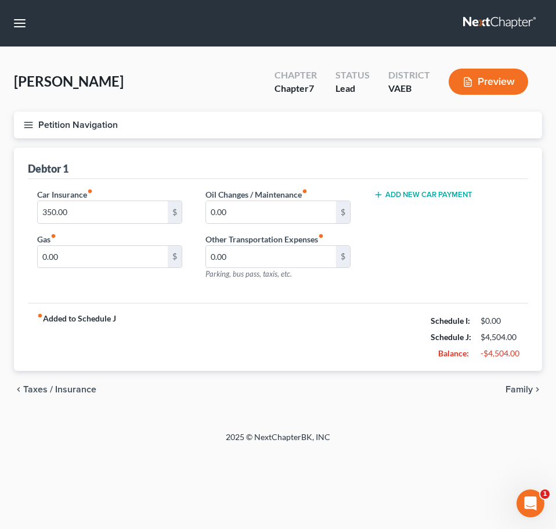
click at [406, 191] on button "Add New Car Payment" at bounding box center [423, 194] width 99 height 9
click at [402, 212] on input "text" at bounding box center [433, 212] width 117 height 22
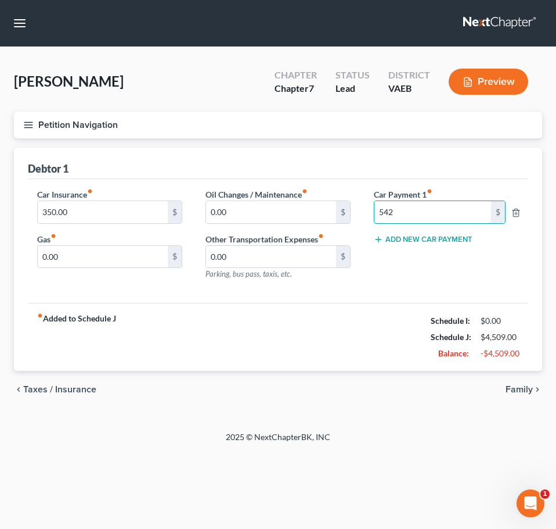
type input "542"
click at [382, 282] on div "Car Payment 1 fiber_manual_record 542 $ Add New Car Payment" at bounding box center [446, 238] width 168 height 101
click at [30, 126] on icon "button" at bounding box center [28, 125] width 10 height 10
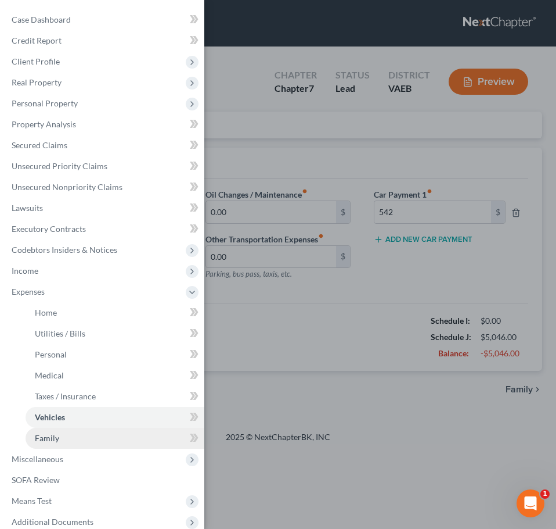
click at [57, 436] on span "Family" at bounding box center [47, 438] width 24 height 10
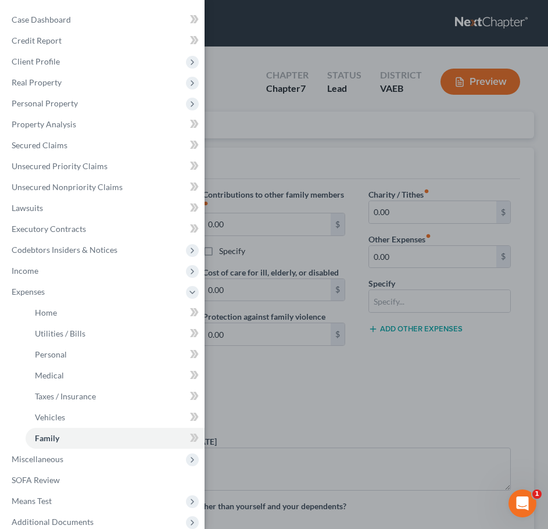
click at [342, 380] on div "Case Dashboard Payments Invoices Payments Payments Credit Report Client Profile" at bounding box center [274, 264] width 548 height 529
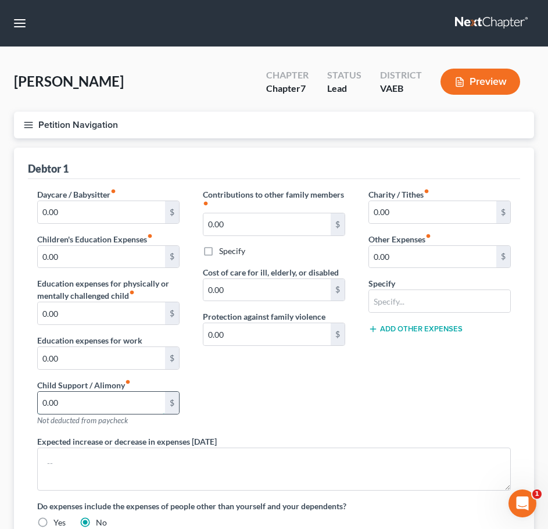
click at [95, 391] on input "0.00" at bounding box center [101, 402] width 127 height 22
type input "500"
click at [290, 396] on div "Contributions to other family members fiber_manual_record 0.00 $ Specify Cost o…" at bounding box center [274, 311] width 166 height 247
click at [20, 125] on button "Petition Navigation" at bounding box center [274, 125] width 520 height 27
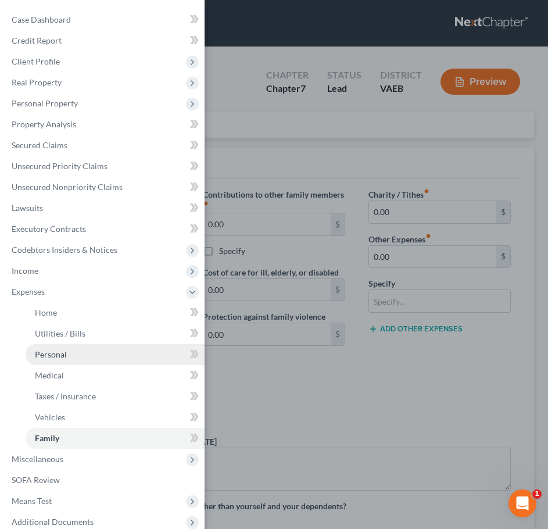
click at [60, 350] on span "Personal" at bounding box center [51, 354] width 32 height 10
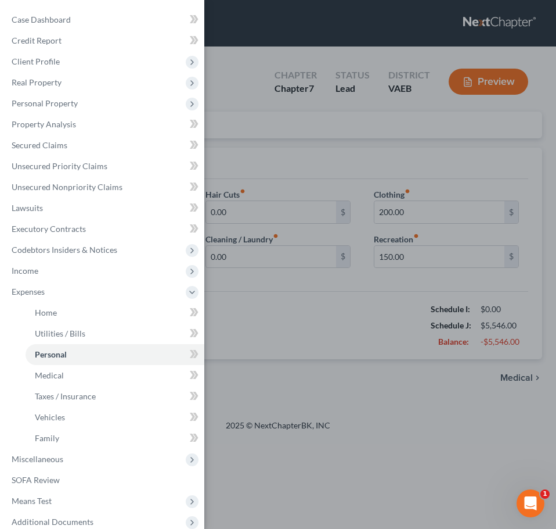
click at [327, 334] on div "Case Dashboard Payments Invoices Payments Payments Credit Report Client Profile" at bounding box center [278, 264] width 556 height 529
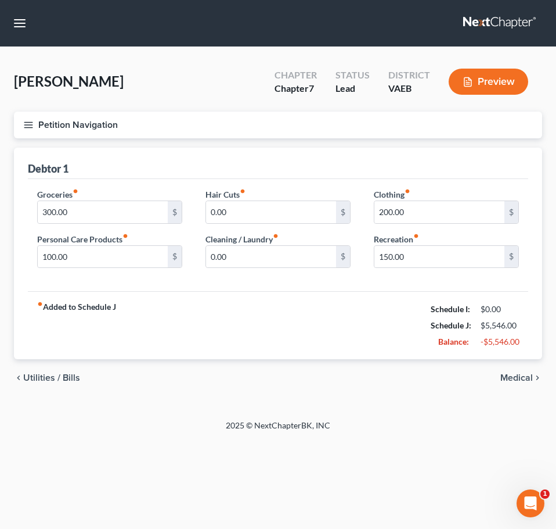
click at [26, 127] on icon "button" at bounding box center [28, 125] width 10 height 10
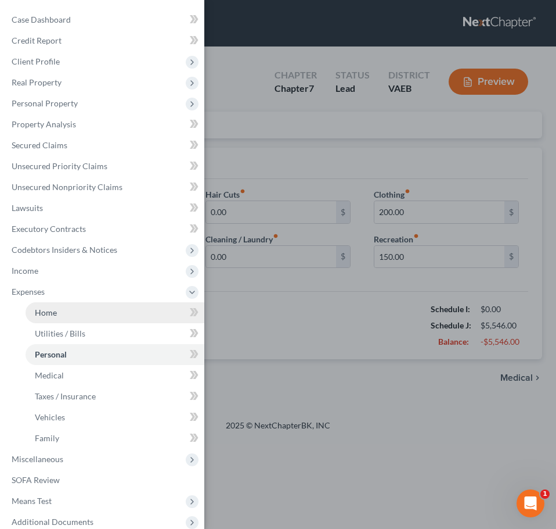
click at [62, 309] on link "Home" at bounding box center [115, 312] width 179 height 21
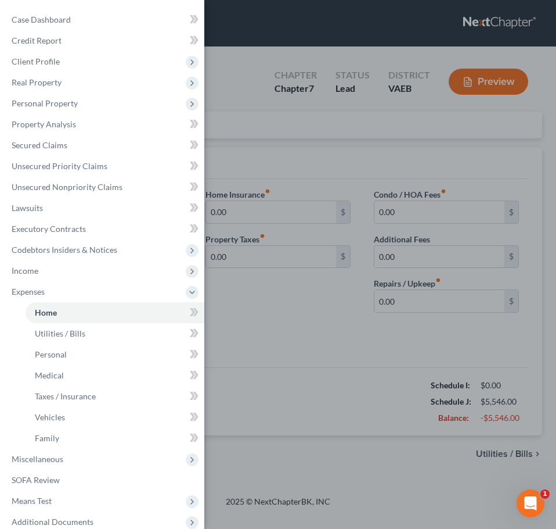
click at [308, 312] on div "Case Dashboard Payments Invoices Payments Payments Credit Report Client Profile" at bounding box center [278, 264] width 556 height 529
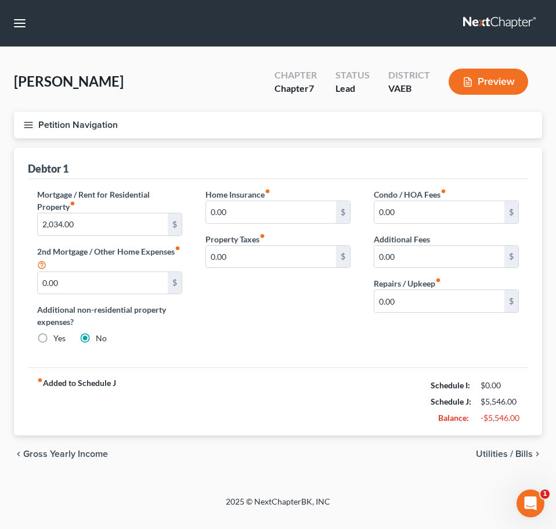
click at [28, 124] on icon "button" at bounding box center [28, 125] width 10 height 10
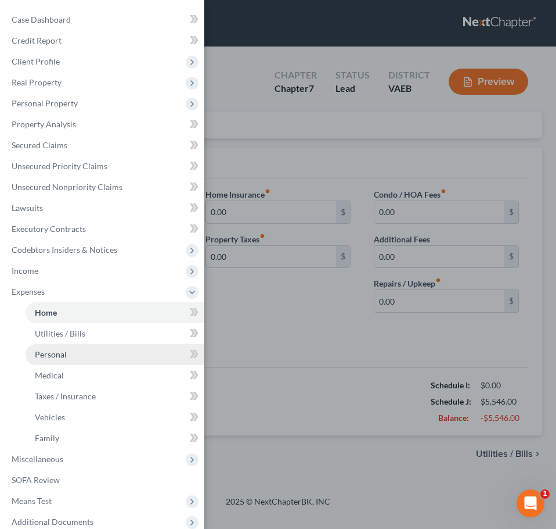
click at [74, 358] on link "Personal" at bounding box center [115, 354] width 179 height 21
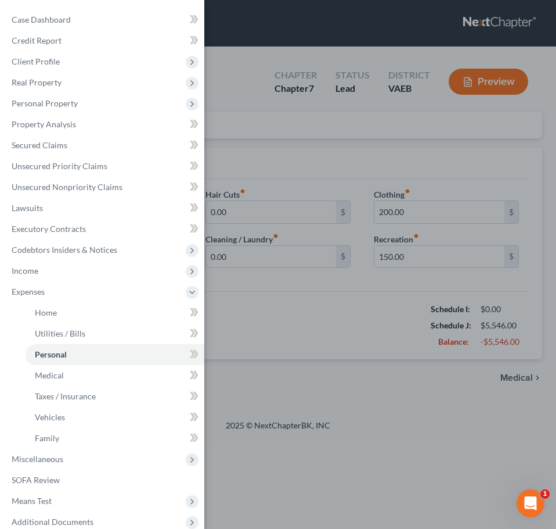
click at [287, 342] on div "Case Dashboard Payments Invoices Payments Payments Credit Report Client Profile" at bounding box center [278, 264] width 556 height 529
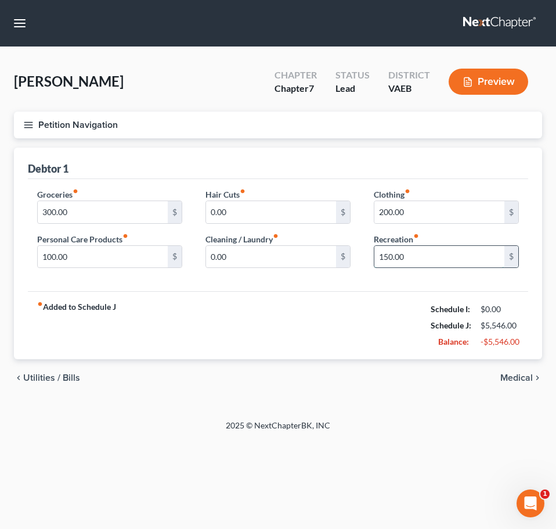
click at [450, 251] on input "150.00" at bounding box center [440, 257] width 130 height 22
click at [355, 299] on div "fiber_manual_record Added to Schedule J Schedule I: $0.00 Schedule J: $5,696.00…" at bounding box center [278, 325] width 501 height 68
click at [400, 247] on input "300" at bounding box center [440, 257] width 130 height 22
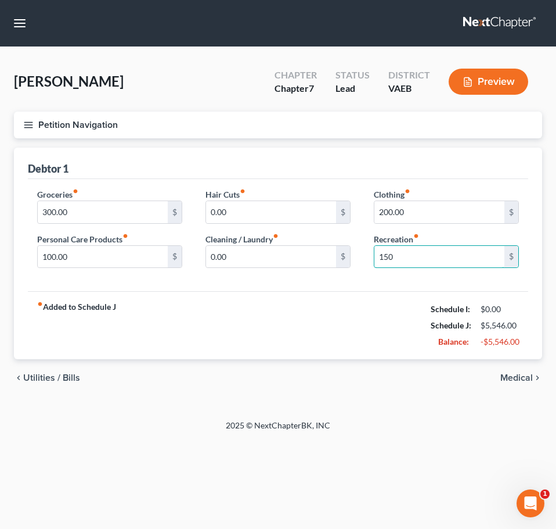
type input "150"
click at [363, 317] on div "fiber_manual_record Added to Schedule J Schedule I: $0.00 Schedule J: $5,546.00…" at bounding box center [278, 325] width 501 height 68
click at [86, 214] on input "300.00" at bounding box center [103, 212] width 130 height 22
click at [30, 124] on icon "button" at bounding box center [28, 125] width 10 height 10
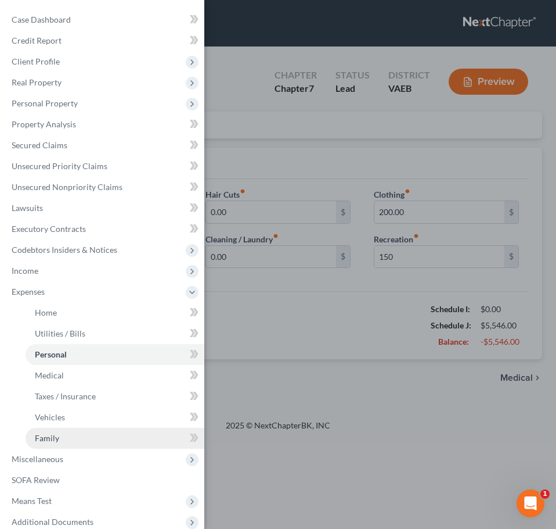
click at [67, 437] on link "Family" at bounding box center [115, 437] width 179 height 21
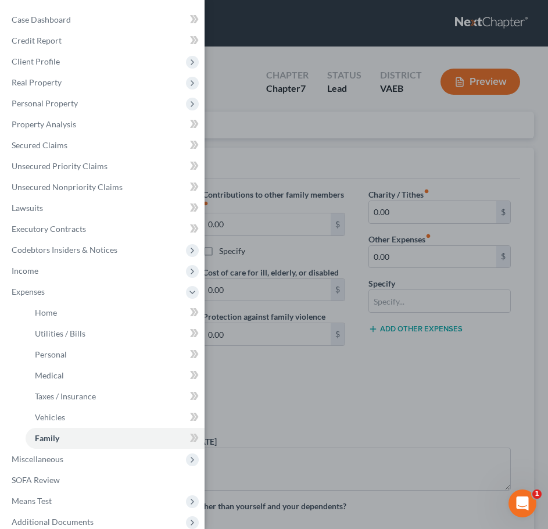
click at [290, 367] on div "Case Dashboard Payments Invoices Payments Payments Credit Report Client Profile" at bounding box center [274, 264] width 548 height 529
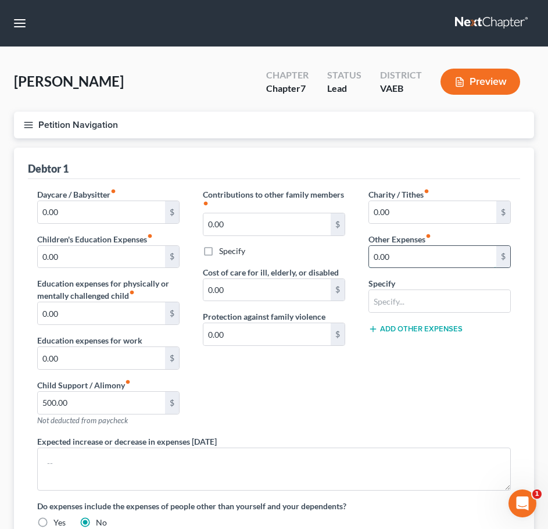
click at [397, 248] on input "0.00" at bounding box center [432, 257] width 127 height 22
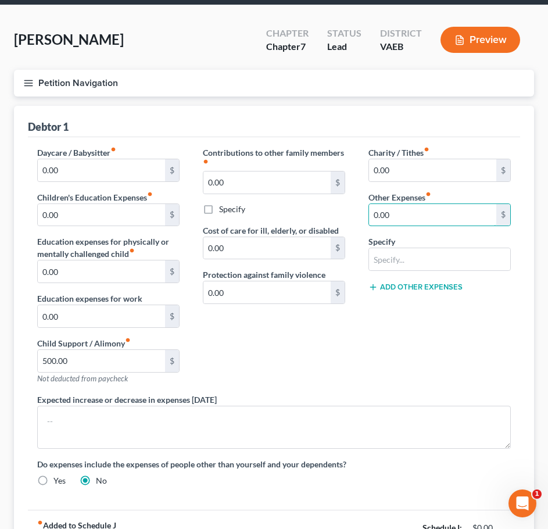
scroll to position [40, 0]
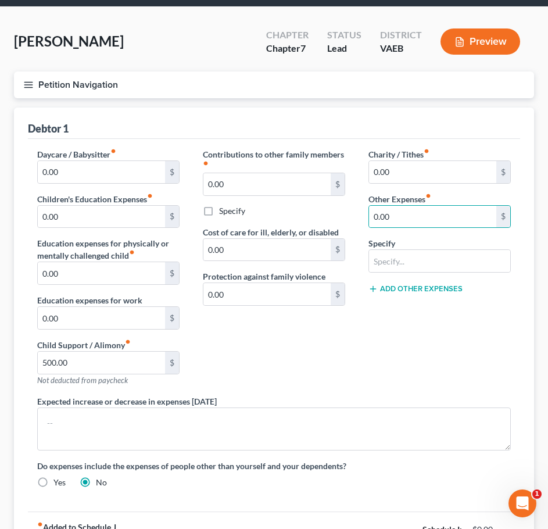
click at [27, 91] on button "Petition Navigation" at bounding box center [274, 84] width 520 height 27
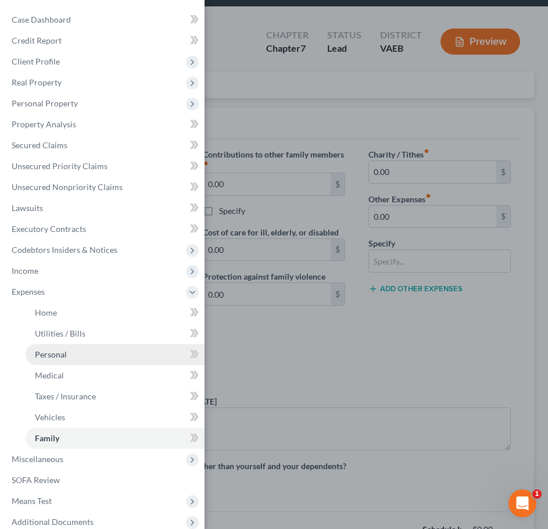
click at [64, 347] on link "Personal" at bounding box center [115, 354] width 179 height 21
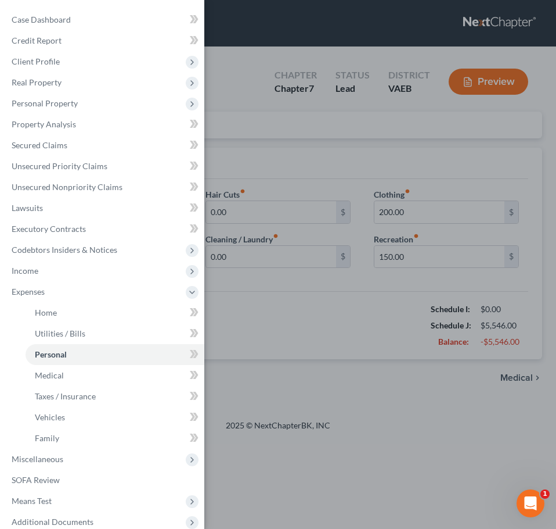
click at [289, 310] on div "Case Dashboard Payments Invoices Payments Payments Credit Report Client Profile" at bounding box center [278, 264] width 556 height 529
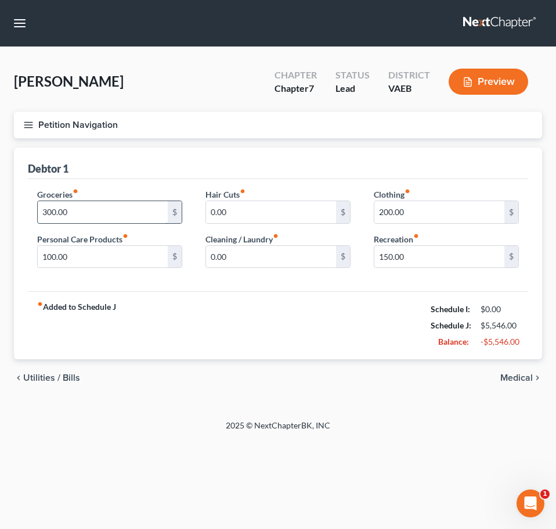
click at [89, 211] on input "300.00" at bounding box center [103, 212] width 130 height 22
click at [26, 127] on line "button" at bounding box center [28, 127] width 8 height 0
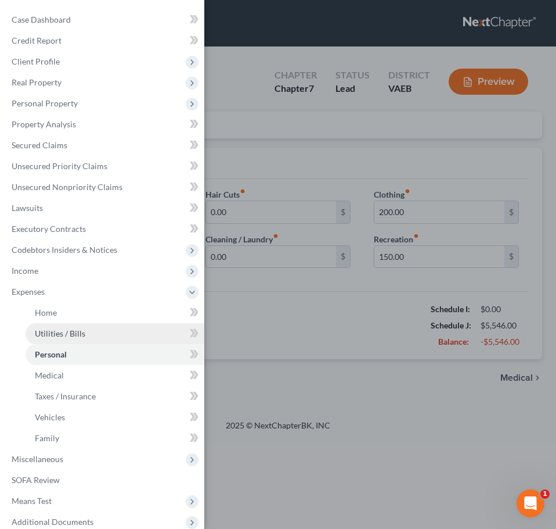
click at [67, 328] on link "Utilities / Bills" at bounding box center [115, 333] width 179 height 21
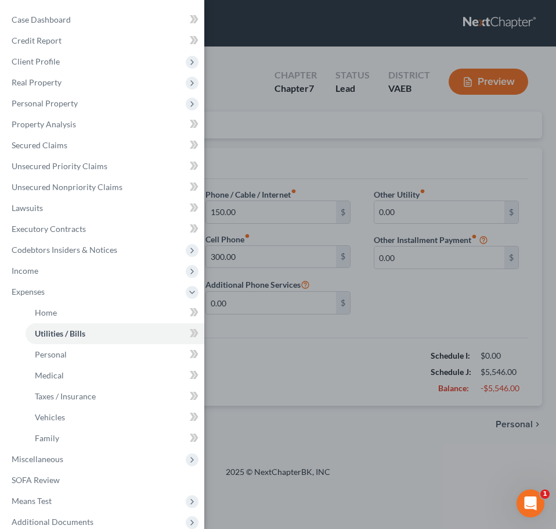
click at [293, 348] on div "Case Dashboard Payments Invoices Payments Payments Credit Report Client Profile" at bounding box center [278, 264] width 556 height 529
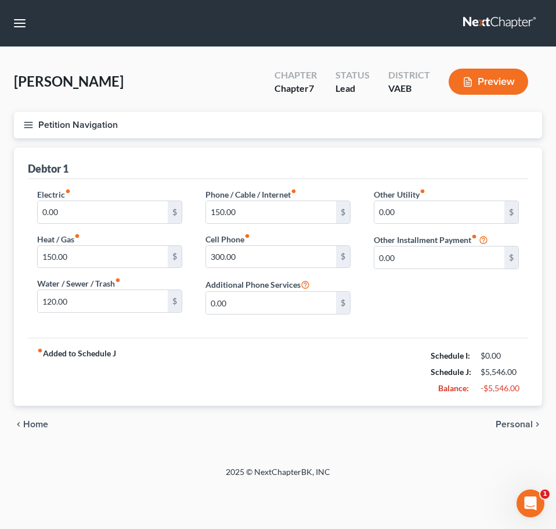
click at [27, 125] on icon "button" at bounding box center [28, 125] width 10 height 10
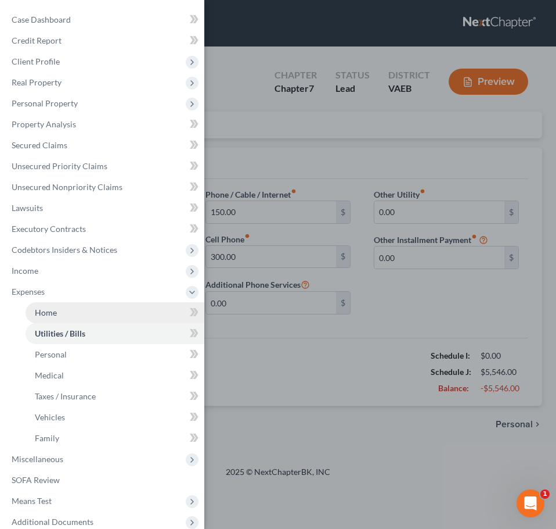
click at [69, 314] on link "Home" at bounding box center [115, 312] width 179 height 21
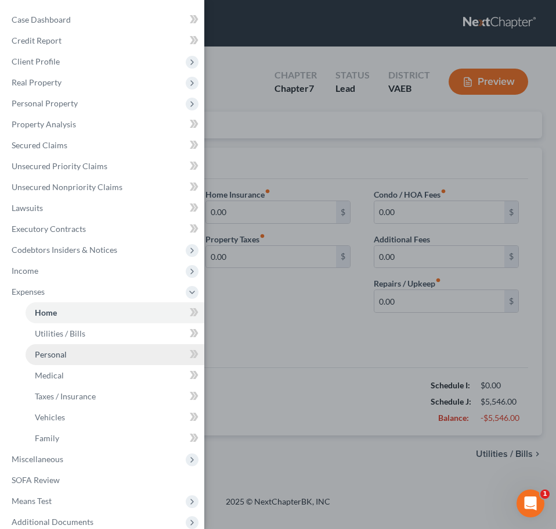
click at [81, 359] on link "Personal" at bounding box center [115, 354] width 179 height 21
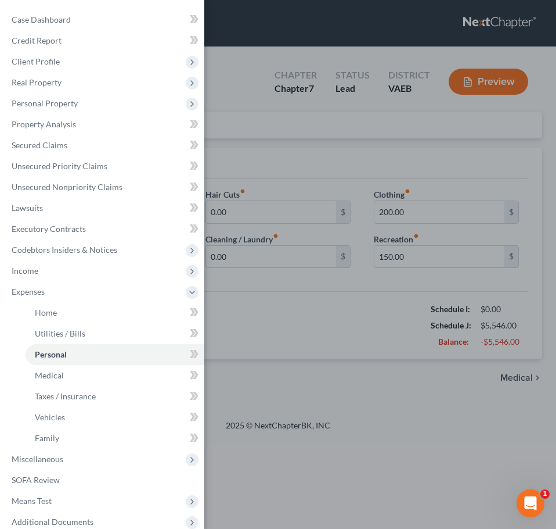
click at [269, 339] on div "Case Dashboard Payments Invoices Payments Payments Credit Report Client Profile" at bounding box center [278, 264] width 556 height 529
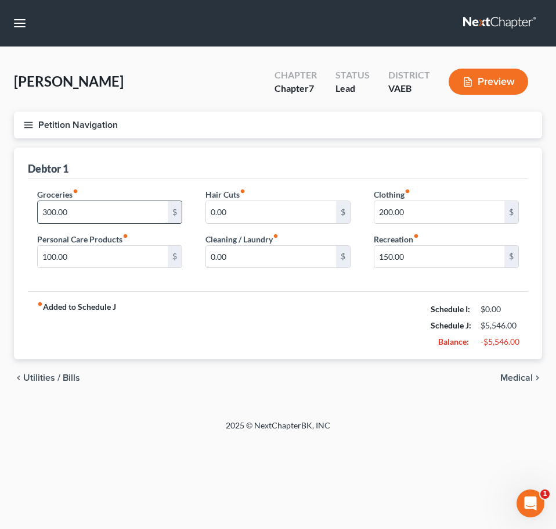
click at [85, 207] on input "300.00" at bounding box center [103, 212] width 130 height 22
click at [99, 207] on input "450" at bounding box center [103, 212] width 130 height 22
type input "300"
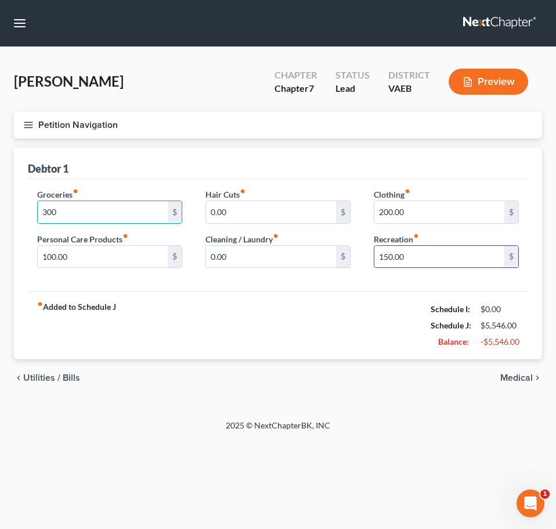
click at [414, 260] on input "150.00" at bounding box center [440, 257] width 130 height 22
type input "300"
click at [29, 125] on icon "button" at bounding box center [28, 125] width 10 height 10
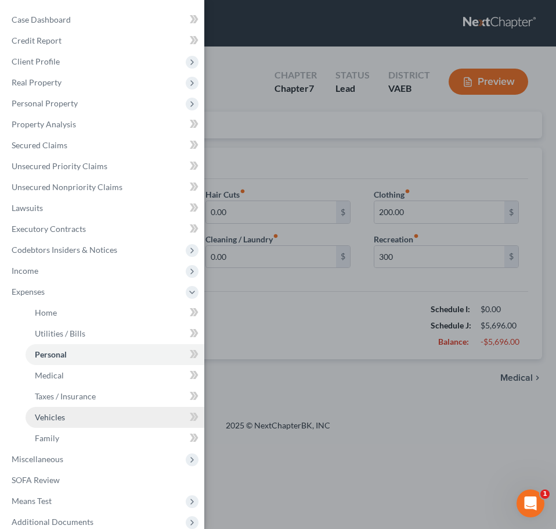
scroll to position [55, 0]
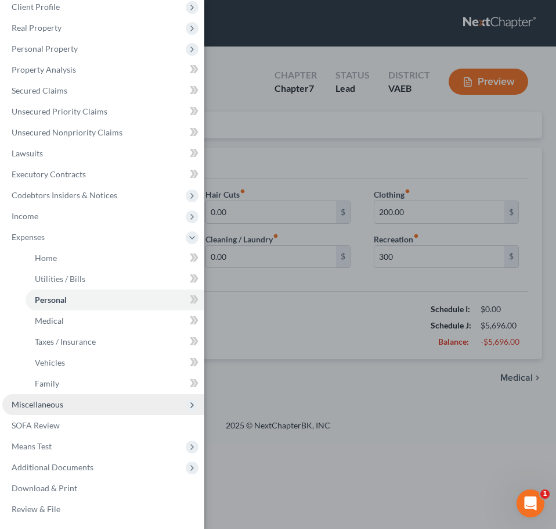
click at [68, 409] on span "Miscellaneous" at bounding box center [103, 404] width 202 height 21
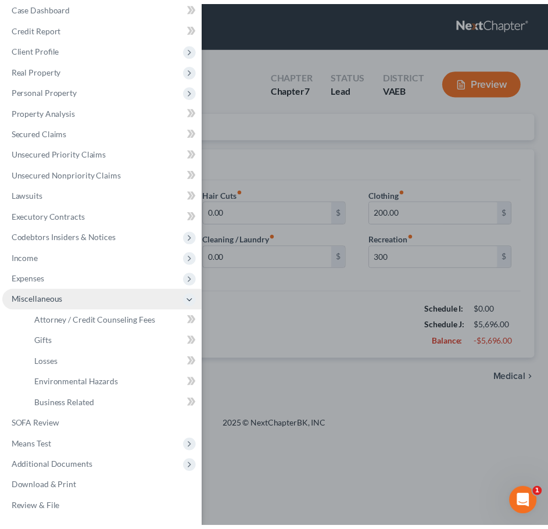
scroll to position [13, 0]
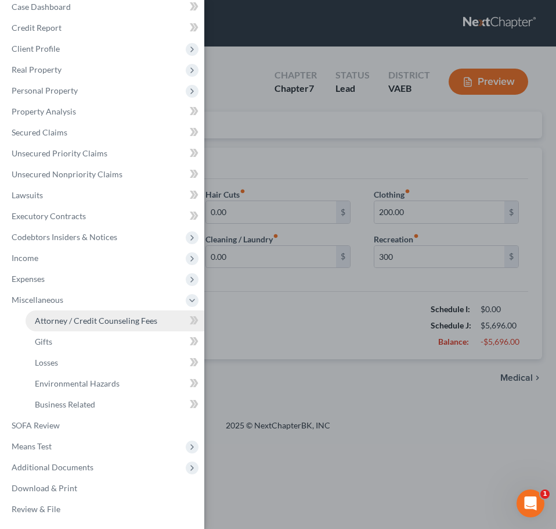
click at [96, 326] on link "Attorney / Credit Counseling Fees" at bounding box center [115, 320] width 179 height 21
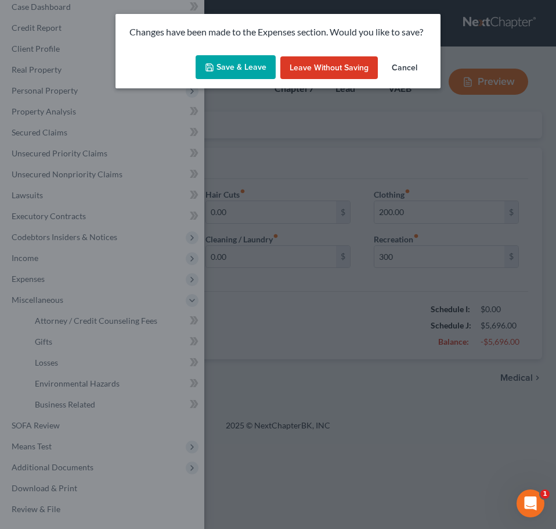
click at [218, 70] on button "Save & Leave" at bounding box center [236, 67] width 80 height 24
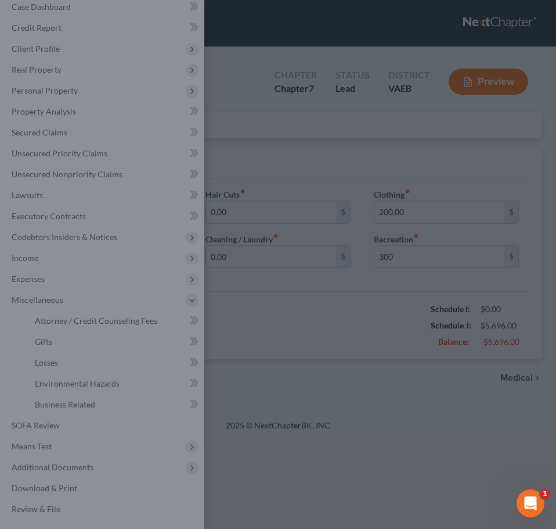
type input "300.00"
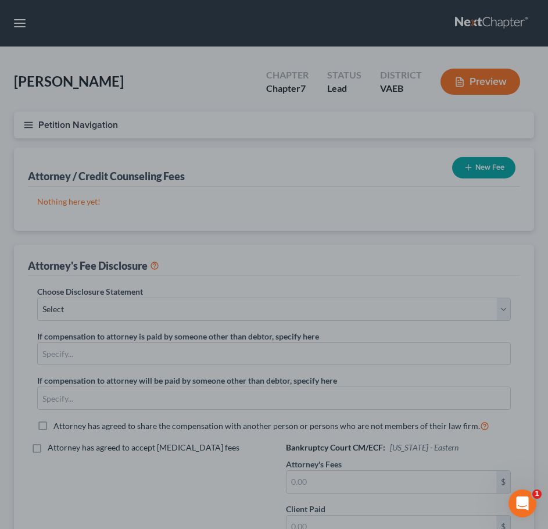
click at [181, 305] on div at bounding box center [274, 264] width 548 height 529
click at [186, 294] on div at bounding box center [274, 264] width 548 height 529
click at [22, 128] on div at bounding box center [274, 264] width 548 height 529
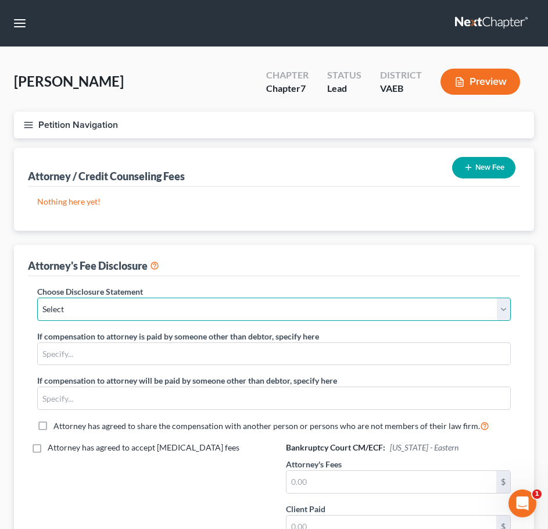
click at [236, 302] on select "Select Disclosure of Compensation of Attorney for the Debtor Disclosure of Comp…" at bounding box center [273, 308] width 473 height 23
select select "0"
click at [37, 297] on select "Select Disclosure of Compensation of Attorney for the Debtor Disclosure of Comp…" at bounding box center [273, 308] width 473 height 23
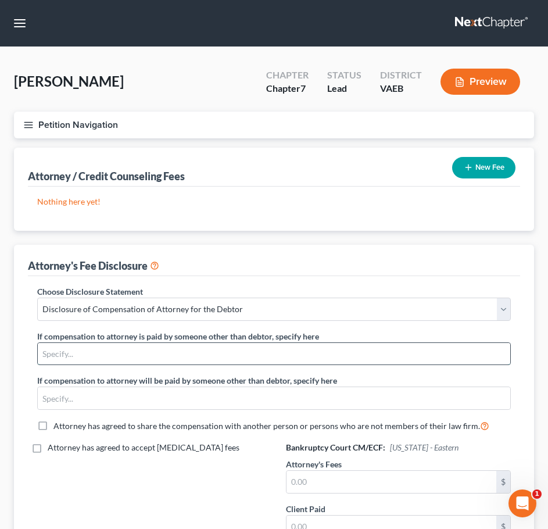
click at [224, 351] on input "text" at bounding box center [274, 354] width 472 height 22
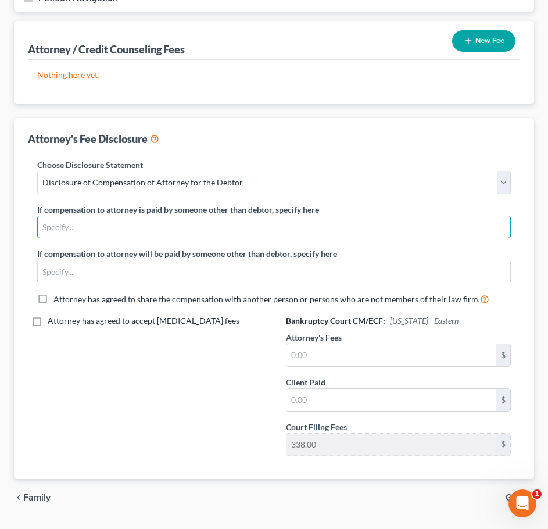
scroll to position [127, 0]
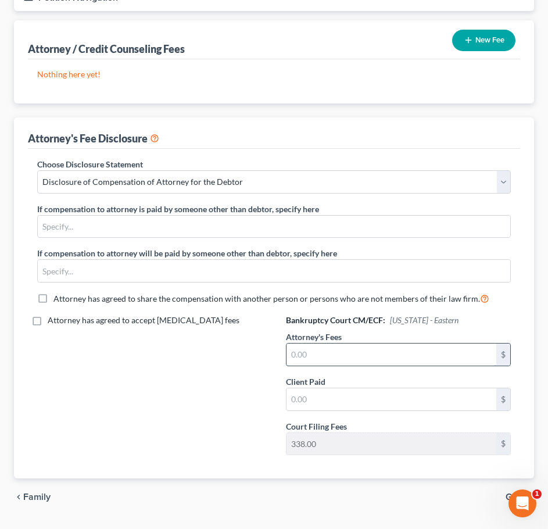
click at [302, 355] on input "text" at bounding box center [391, 354] width 210 height 22
type input "2,500"
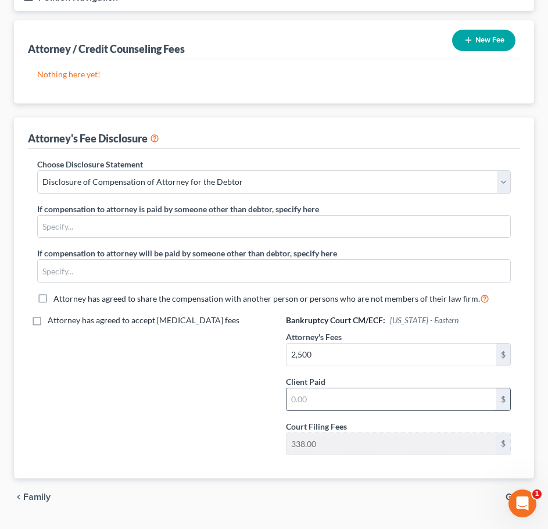
click at [297, 394] on input "text" at bounding box center [391, 399] width 210 height 22
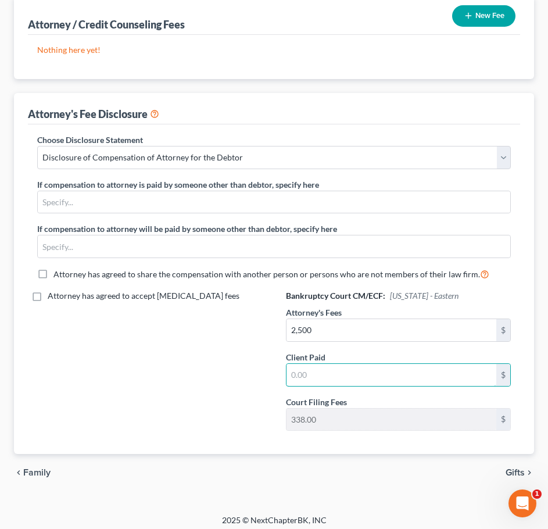
scroll to position [158, 0]
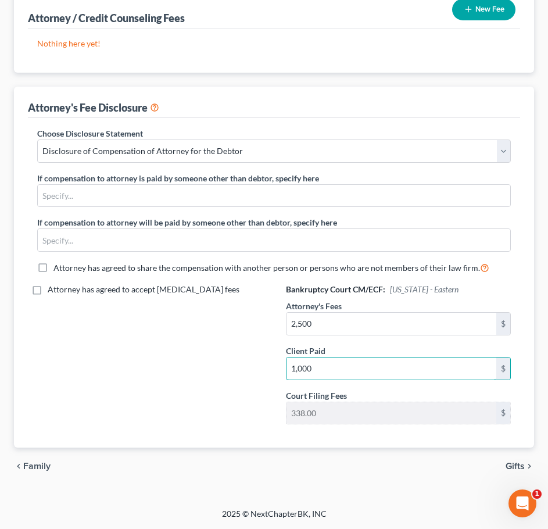
type input "1,000"
click at [240, 376] on div "Attorney has agreed to accept retainer fees" at bounding box center [150, 358] width 249 height 150
click at [374, 374] on input "1,000" at bounding box center [391, 368] width 210 height 22
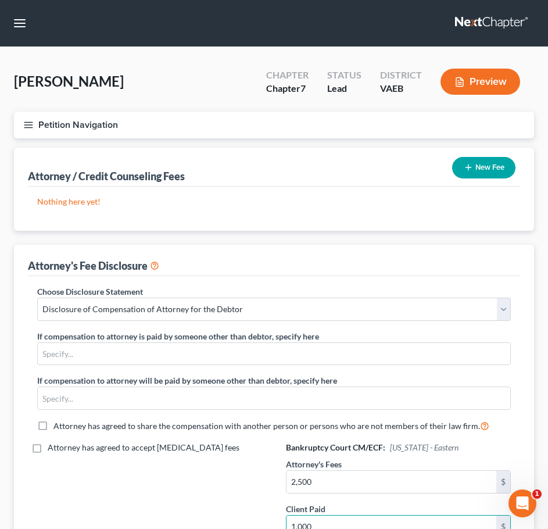
click at [23, 117] on button "Petition Navigation" at bounding box center [274, 125] width 520 height 27
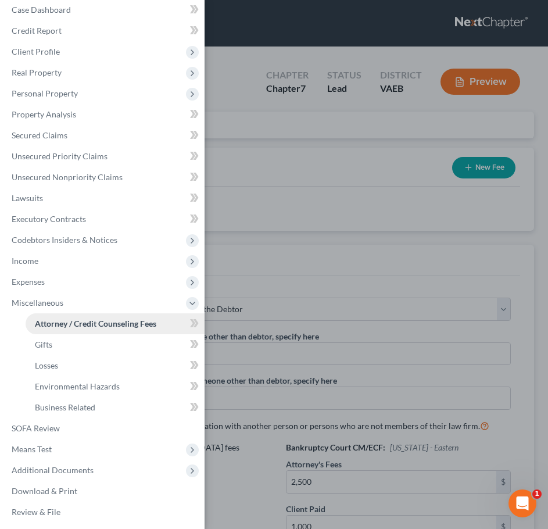
scroll to position [13, 0]
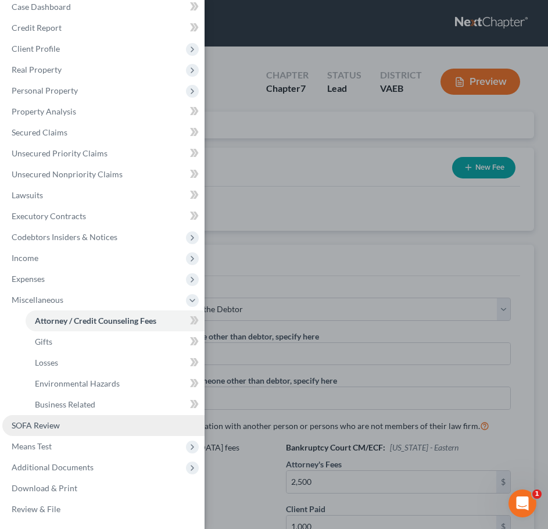
click at [90, 418] on link "SOFA Review" at bounding box center [103, 425] width 202 height 21
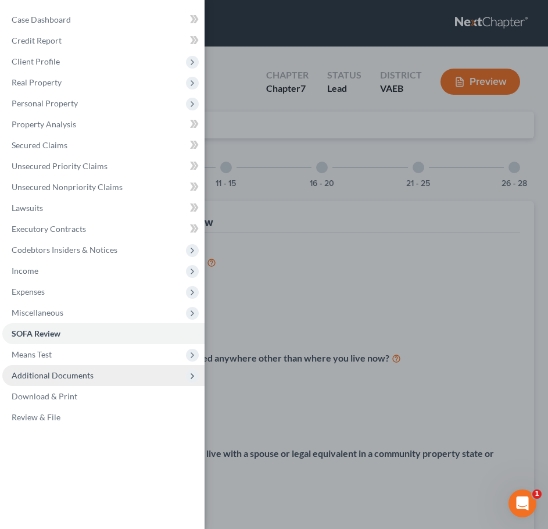
click at [100, 379] on span "Additional Documents" at bounding box center [103, 375] width 202 height 21
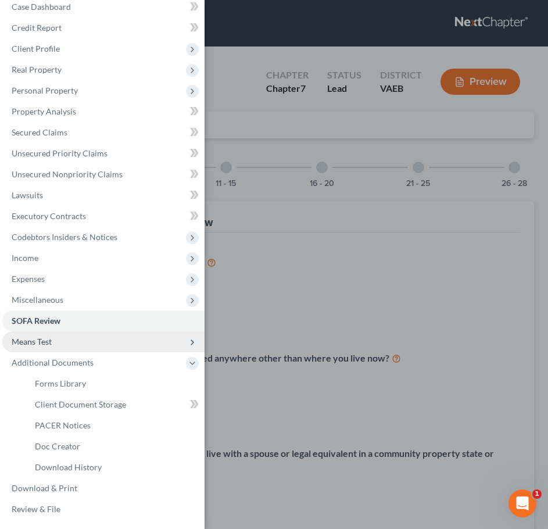
click at [102, 346] on span "Means Test" at bounding box center [103, 341] width 202 height 21
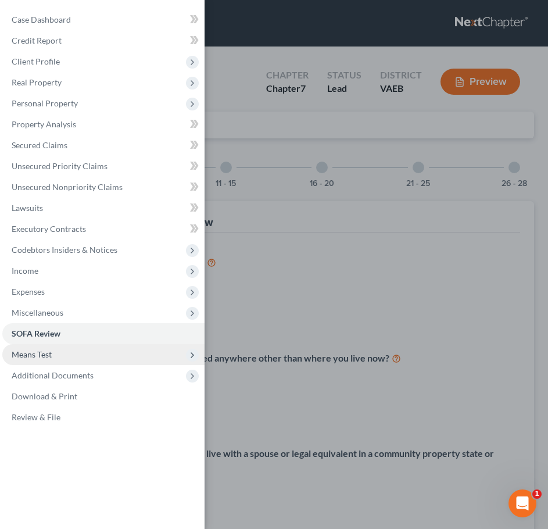
scroll to position [0, 0]
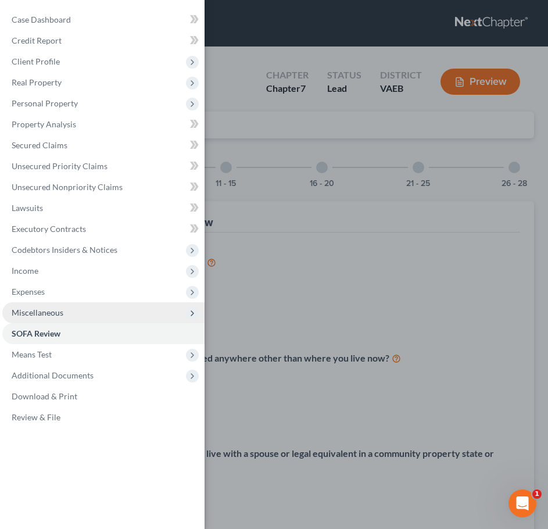
click at [104, 314] on span "Miscellaneous" at bounding box center [103, 312] width 202 height 21
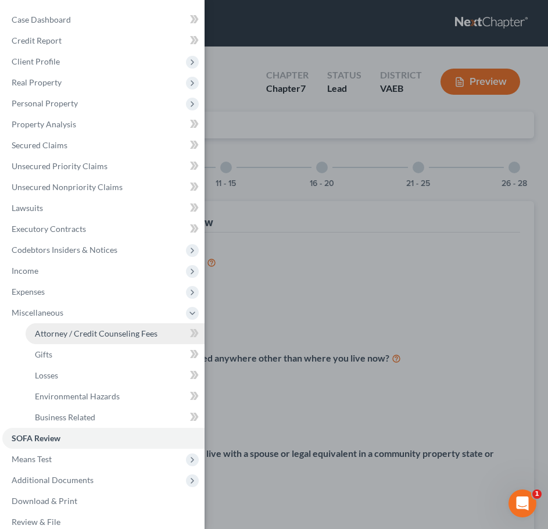
click at [109, 334] on span "Attorney / Credit Counseling Fees" at bounding box center [96, 333] width 123 height 10
select select "0"
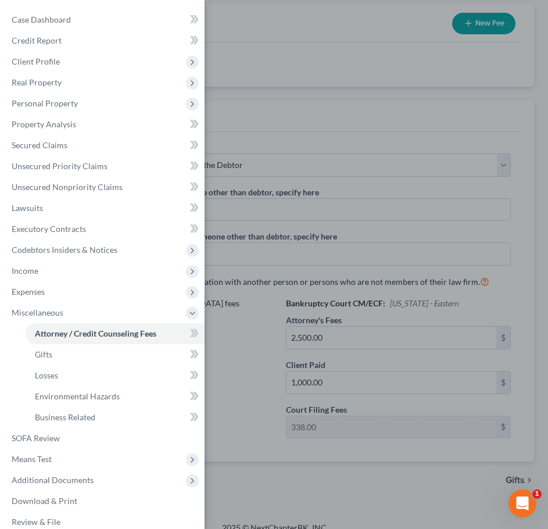
scroll to position [158, 0]
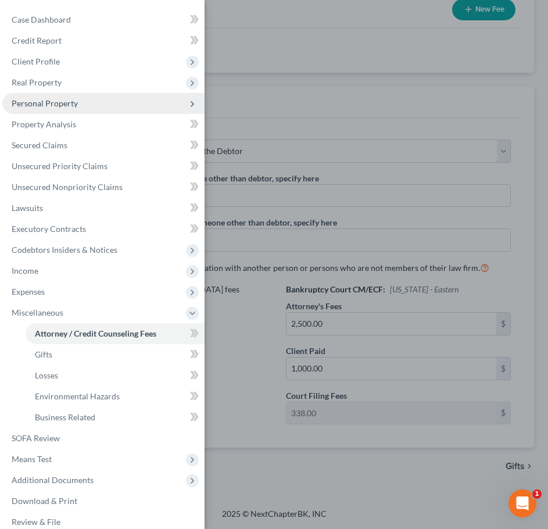
click at [78, 99] on span "Personal Property" at bounding box center [103, 103] width 202 height 21
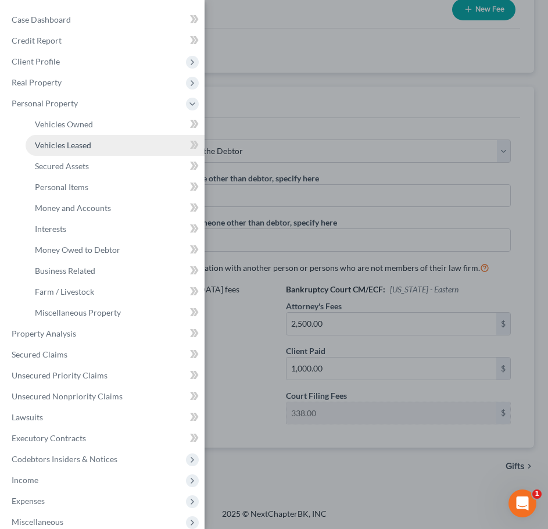
click at [85, 145] on span "Vehicles Leased" at bounding box center [63, 145] width 56 height 10
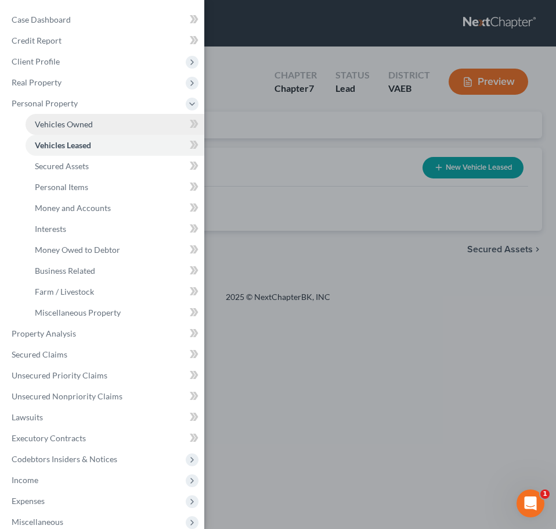
click at [82, 127] on span "Vehicles Owned" at bounding box center [64, 124] width 58 height 10
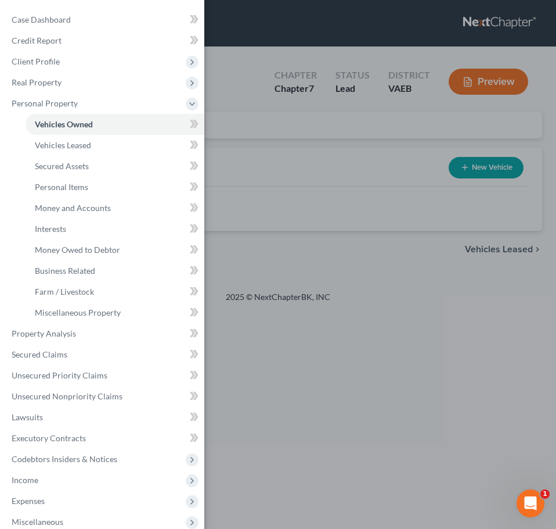
click at [299, 220] on div "Case Dashboard Payments Invoices Payments Payments Credit Report Client Profile" at bounding box center [278, 264] width 556 height 529
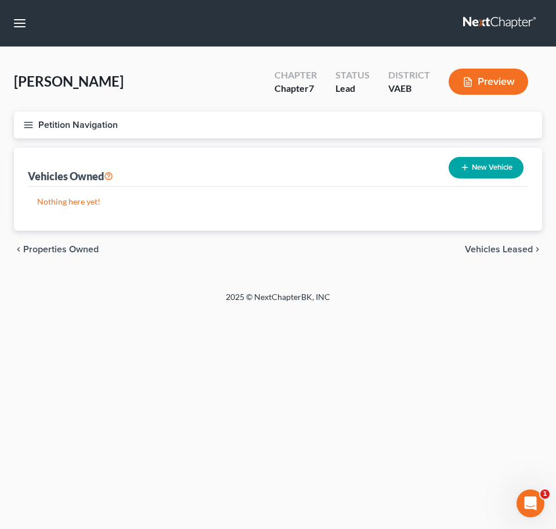
click at [497, 161] on button "New Vehicle" at bounding box center [486, 167] width 75 height 21
select select "0"
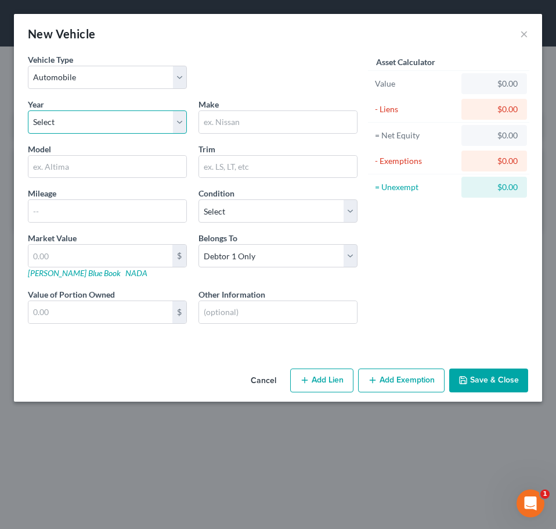
click at [124, 130] on select "Select 2026 2025 2024 2023 2022 2021 2020 2019 2018 2017 2016 2015 2014 2013 20…" at bounding box center [107, 121] width 159 height 23
select select "3"
click at [28, 110] on select "Select 2026 2025 2024 2023 2022 2021 2020 2019 2018 2017 2016 2015 2014 2013 20…" at bounding box center [107, 121] width 159 height 23
type input "Nissan"
type input "A"
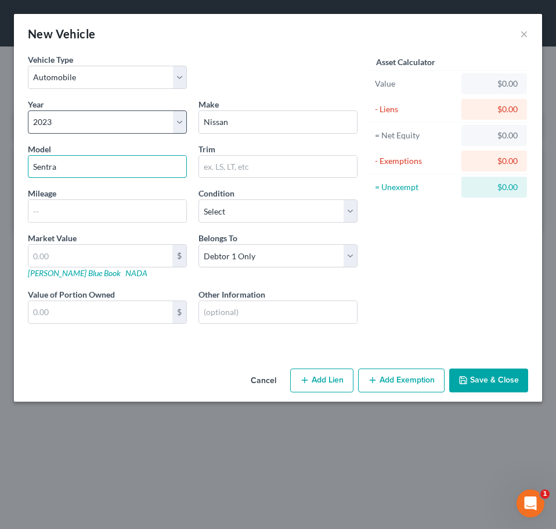
type input "Sentra"
type input "1"
type input "1.00"
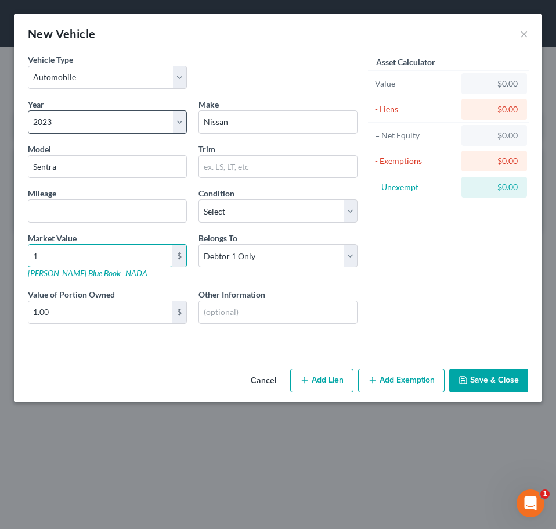
type input "18"
type input "18.00"
type input "187"
type input "187.00"
type input "1878"
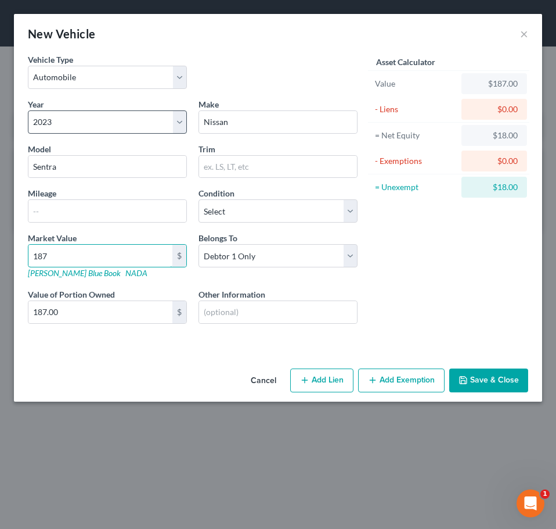
type input "1,878.00"
type input "1,8786"
type input "18,786.00"
type input "18,78"
type input "1,878.00"
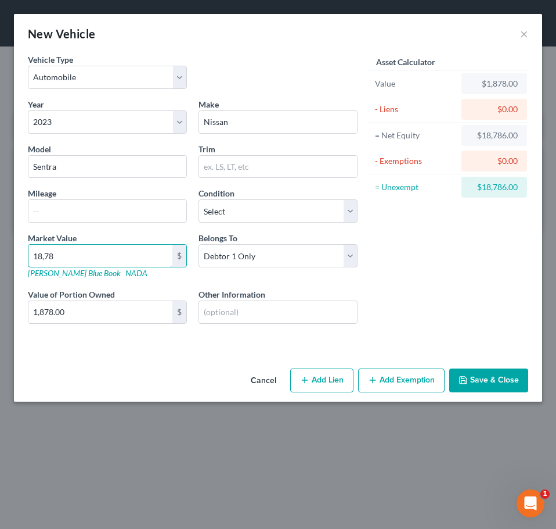
type input "18,7"
type input "187.00"
type input "18,"
type input "18.00"
type input "1"
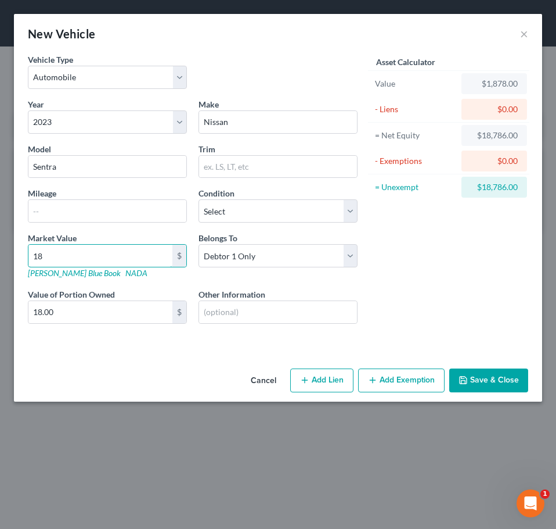
type input "1.00"
click at [493, 379] on button "Save & Close" at bounding box center [489, 380] width 79 height 24
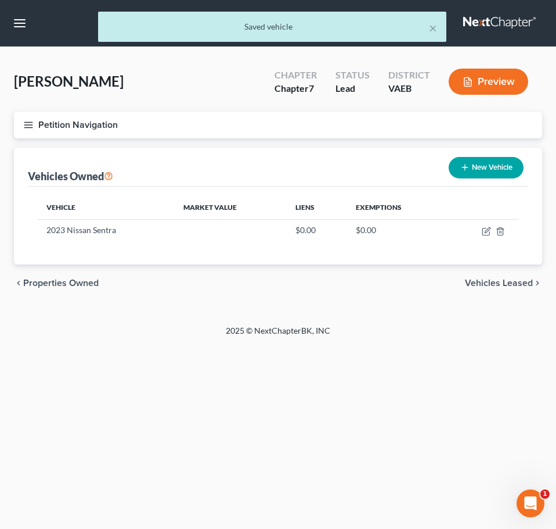
click at [21, 127] on button "Petition Navigation" at bounding box center [278, 125] width 529 height 27
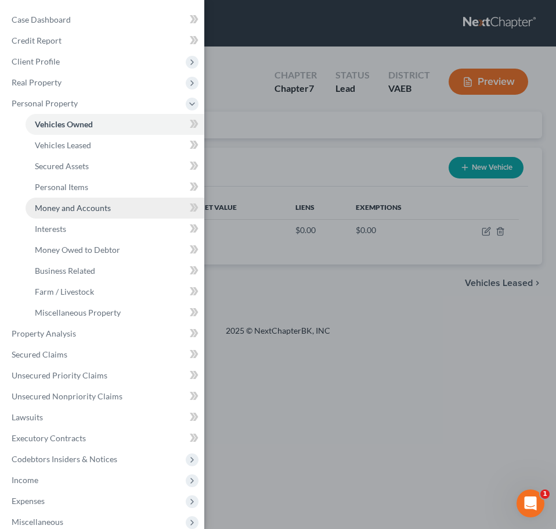
click at [118, 209] on link "Money and Accounts" at bounding box center [115, 207] width 179 height 21
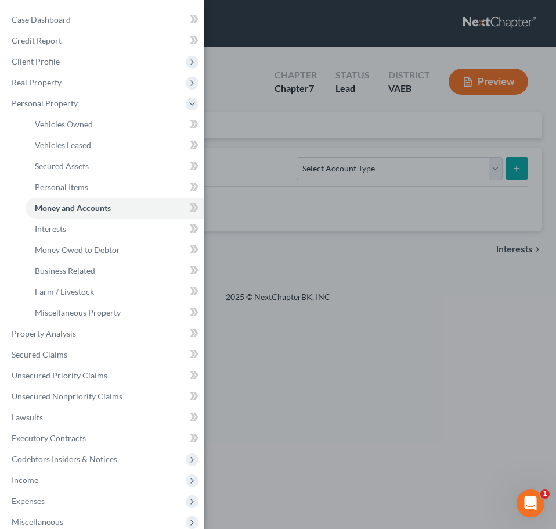
click at [291, 208] on div "Case Dashboard Payments Invoices Payments Payments Credit Report Client Profile" at bounding box center [278, 264] width 556 height 529
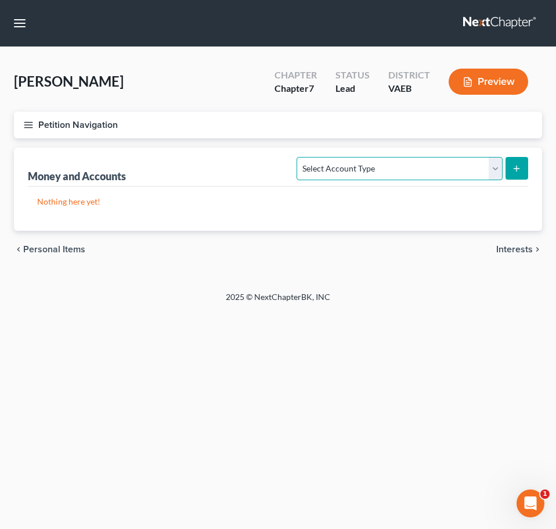
click at [371, 166] on select "Select Account Type Brokerage Cash on Hand Certificates of Deposit Checking Acc…" at bounding box center [400, 168] width 206 height 23
select select "checking"
click at [300, 157] on select "Select Account Type Brokerage Cash on Hand Certificates of Deposit Checking Acc…" at bounding box center [400, 168] width 206 height 23
click at [513, 172] on icon "submit" at bounding box center [516, 168] width 9 height 9
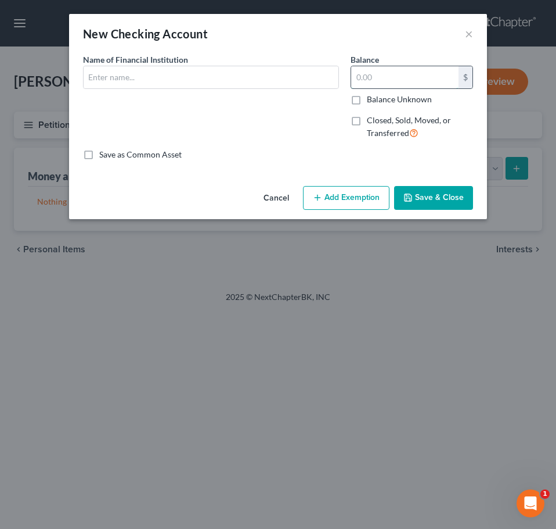
click at [370, 76] on input "text" at bounding box center [404, 77] width 107 height 22
type input "200"
click at [245, 85] on input "text" at bounding box center [211, 77] width 255 height 22
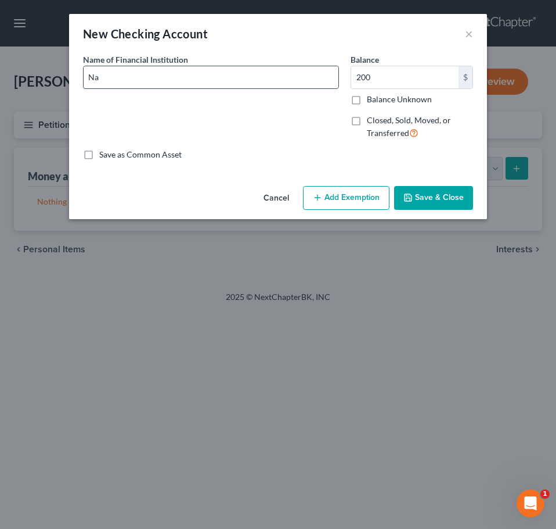
type input "Navy Federal Credit Union"
click at [444, 196] on button "Save & Close" at bounding box center [433, 198] width 79 height 24
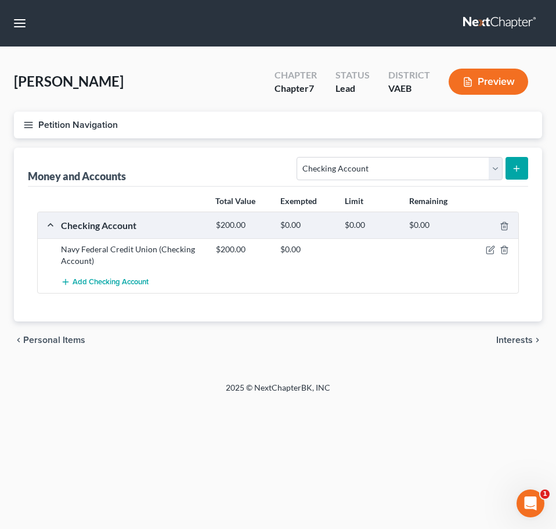
click at [25, 120] on icon "button" at bounding box center [28, 125] width 10 height 10
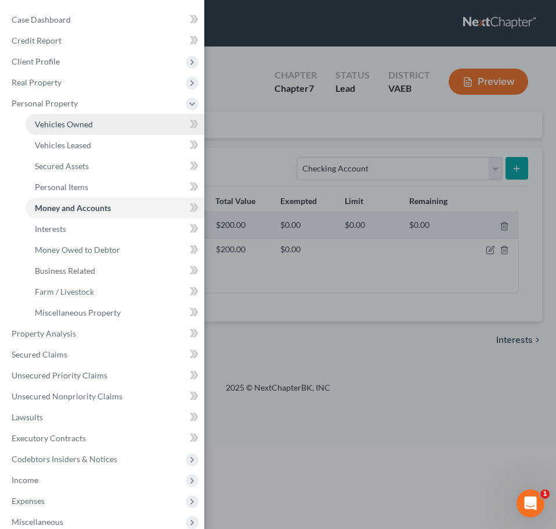
click at [73, 121] on span "Vehicles Owned" at bounding box center [64, 124] width 58 height 10
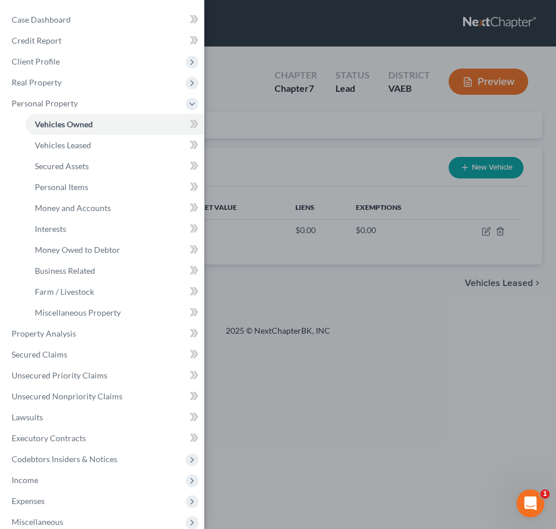
click at [308, 265] on div "Case Dashboard Payments Invoices Payments Payments Credit Report Client Profile" at bounding box center [278, 264] width 556 height 529
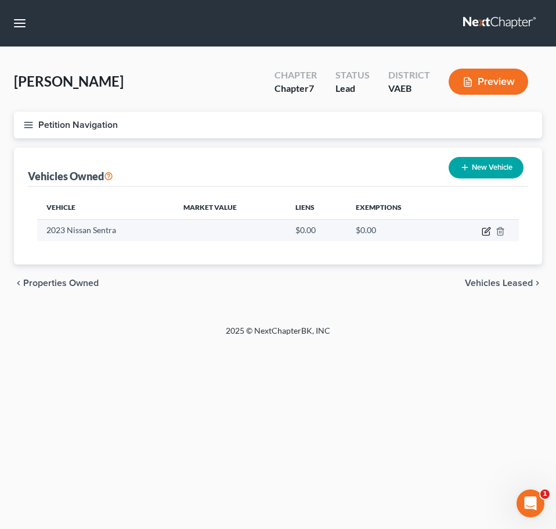
click at [485, 231] on icon "button" at bounding box center [486, 231] width 9 height 9
select select "0"
select select "3"
select select "0"
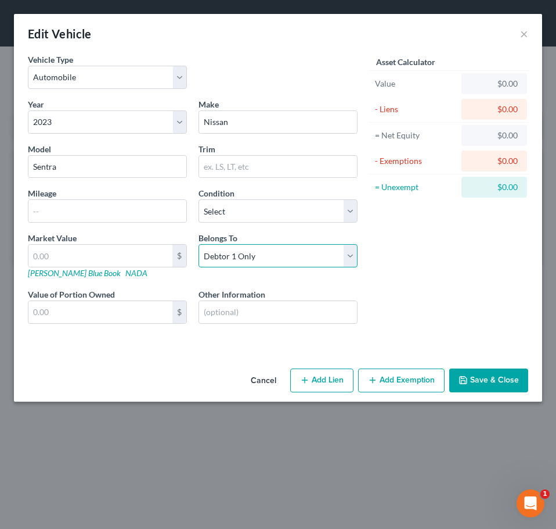
click at [303, 245] on select "Select Debtor 1 Only Debtor 2 Only Debtor 1 And Debtor 2 Only At Least One Of T…" at bounding box center [278, 255] width 159 height 23
click at [391, 265] on div "Asset Calculator Value $0.00 - Liens $0.00 = Net Equity $0.00 - Exemptions $0.0…" at bounding box center [449, 197] width 171 height 289
click at [309, 373] on button "Add Lien" at bounding box center [321, 380] width 63 height 24
select select "0"
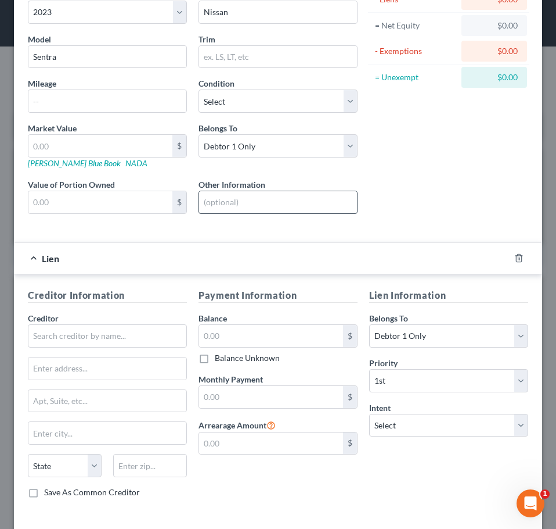
scroll to position [161, 0]
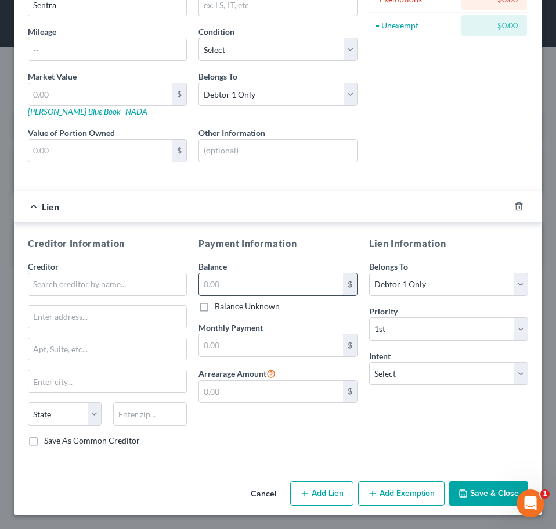
click at [263, 283] on input "text" at bounding box center [271, 284] width 144 height 22
type input "18,786"
click at [125, 293] on input "text" at bounding box center [107, 283] width 159 height 23
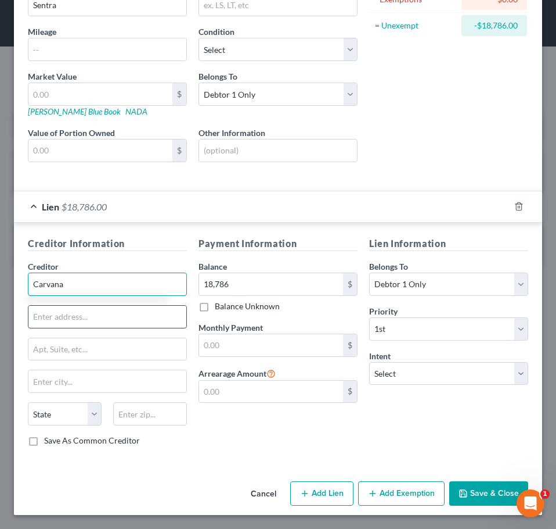
type input "Carvana"
click at [125, 312] on input "text" at bounding box center [107, 316] width 158 height 22
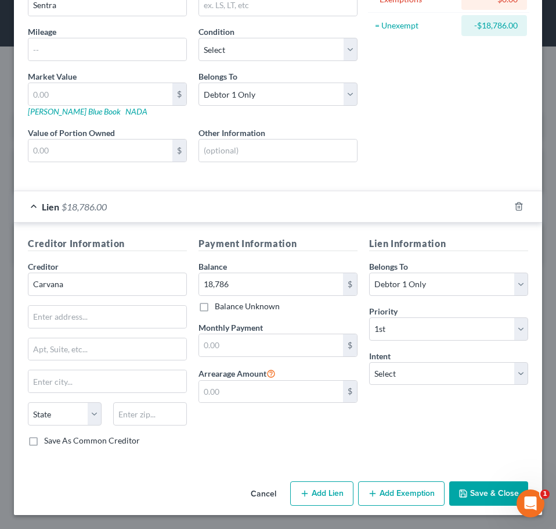
click at [375, 414] on div "Lien Information Belongs To * Select Debtor 1 Only Debtor 2 Only Debtor 1 And D…" at bounding box center [449, 345] width 171 height 219
click at [389, 378] on select "Select Surrender Redeem Reaffirm Avoid Other" at bounding box center [448, 373] width 159 height 23
select select "2"
click at [369, 362] on select "Select Surrender Redeem Reaffirm Avoid Other" at bounding box center [448, 373] width 159 height 23
click at [467, 490] on button "Save & Close" at bounding box center [489, 493] width 79 height 24
